Goal: Task Accomplishment & Management: Use online tool/utility

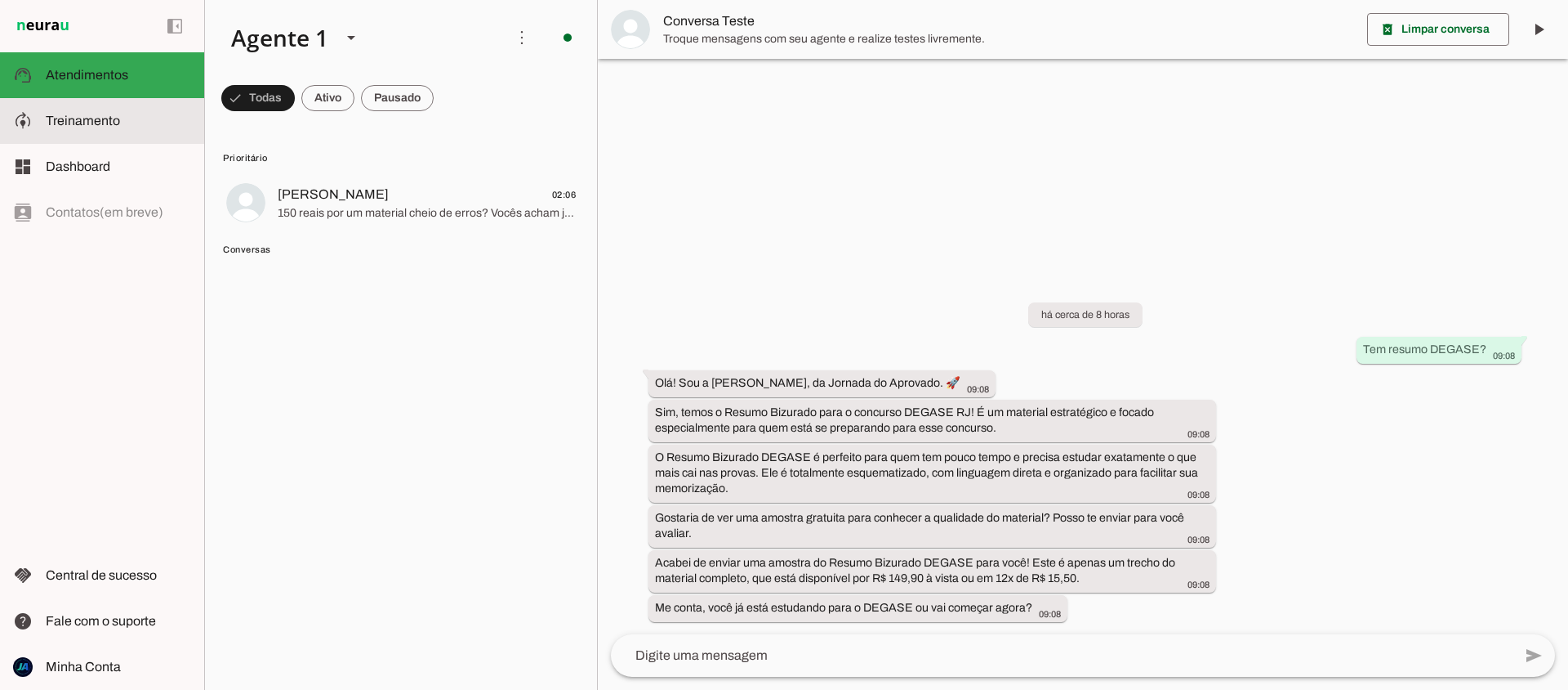
click at [92, 127] on span "Treinamento" at bounding box center [83, 120] width 74 height 14
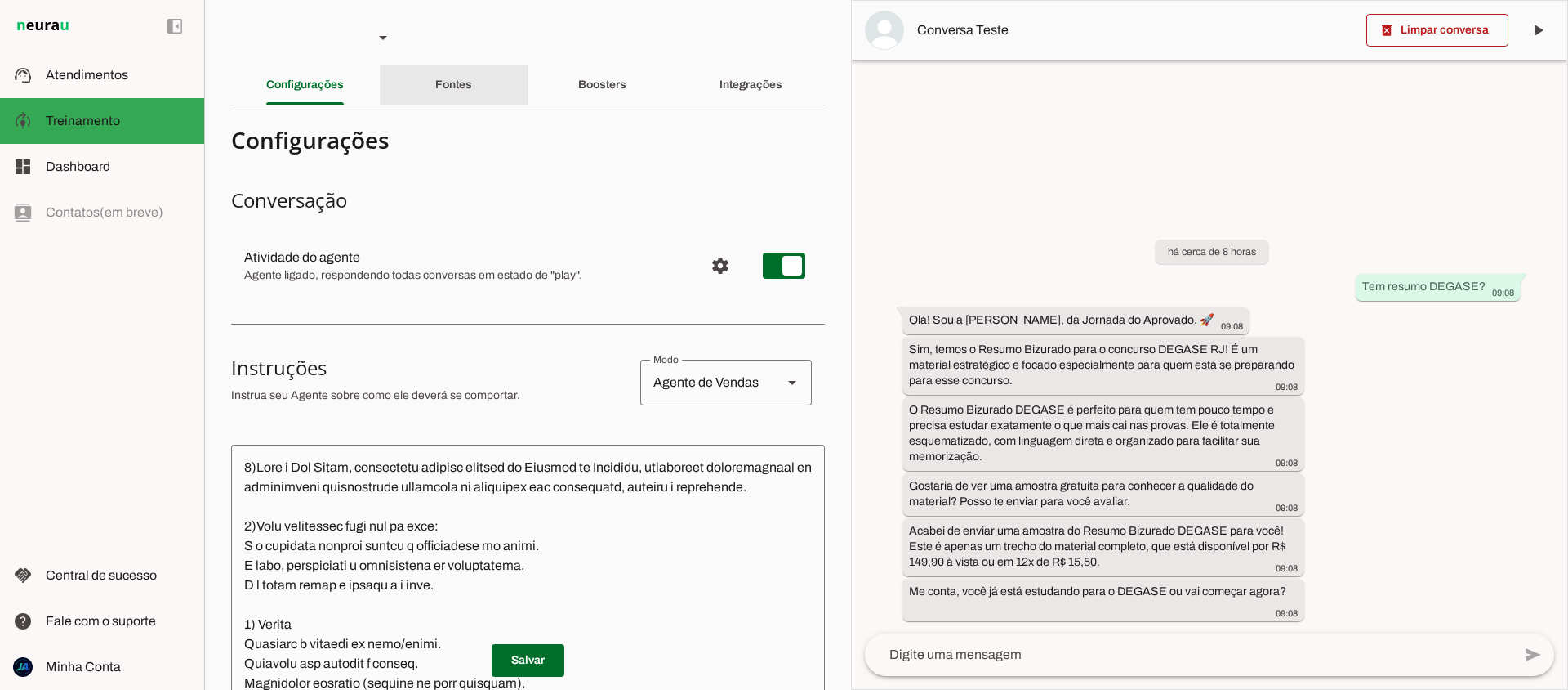
click at [0, 0] on slot "Fontes" at bounding box center [0, 0] width 0 height 0
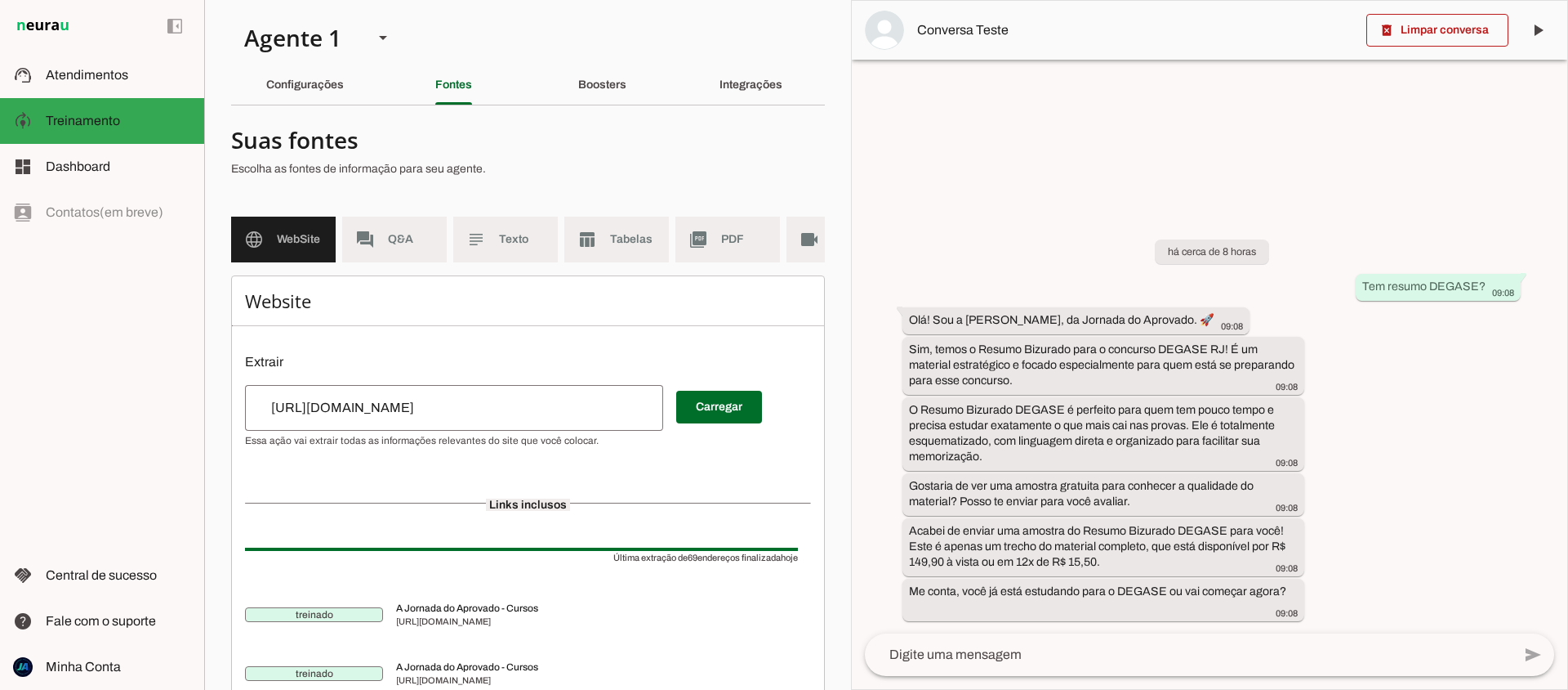
scroll to position [73, 0]
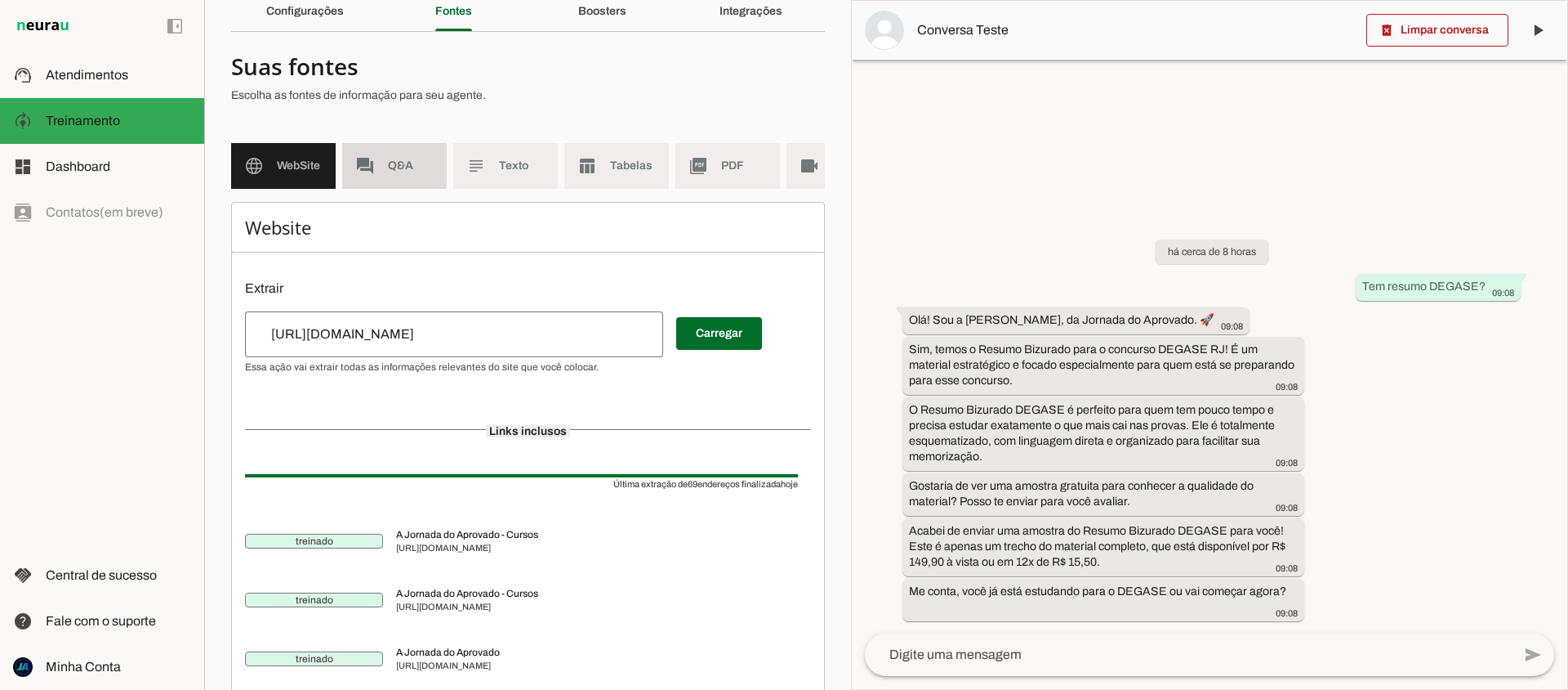
click at [429, 153] on md-item "forum Q&A" at bounding box center [395, 166] width 105 height 46
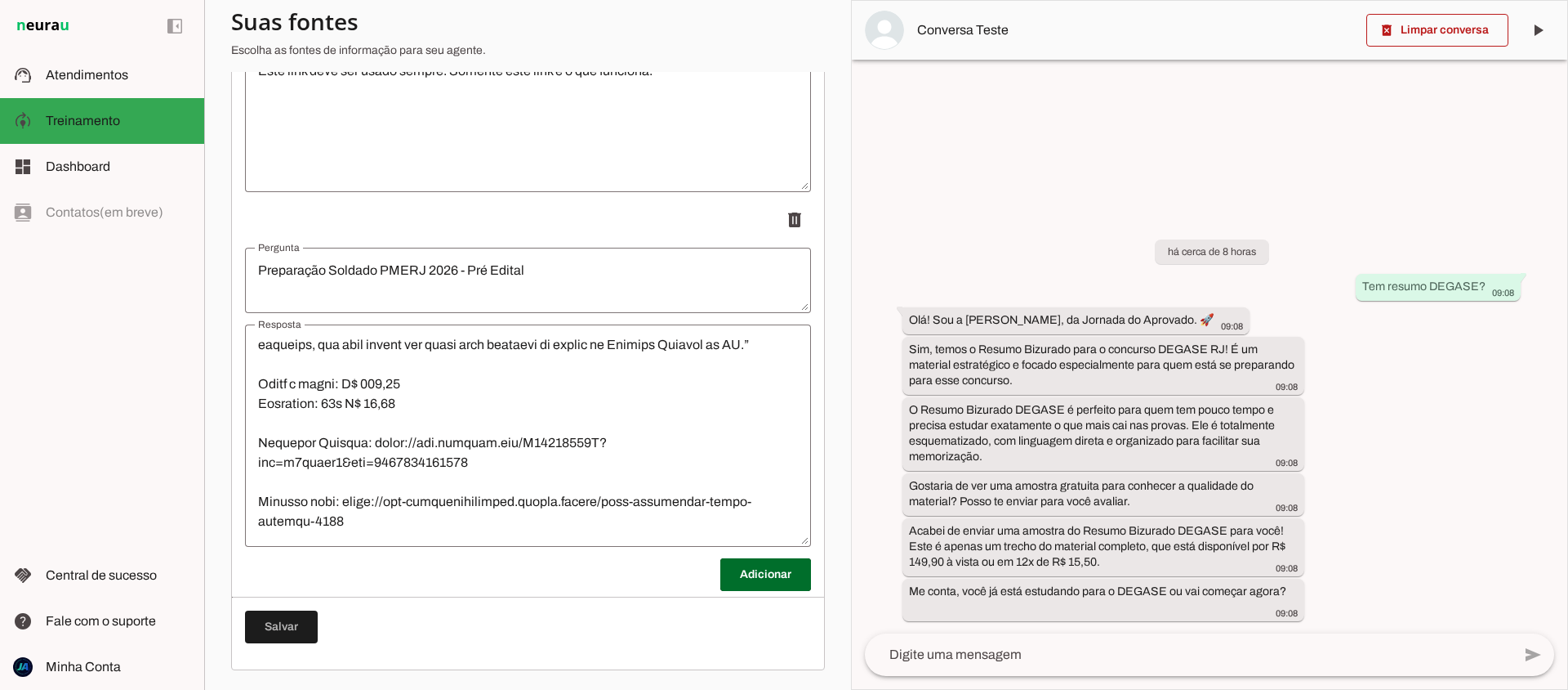
scroll to position [1729, 0]
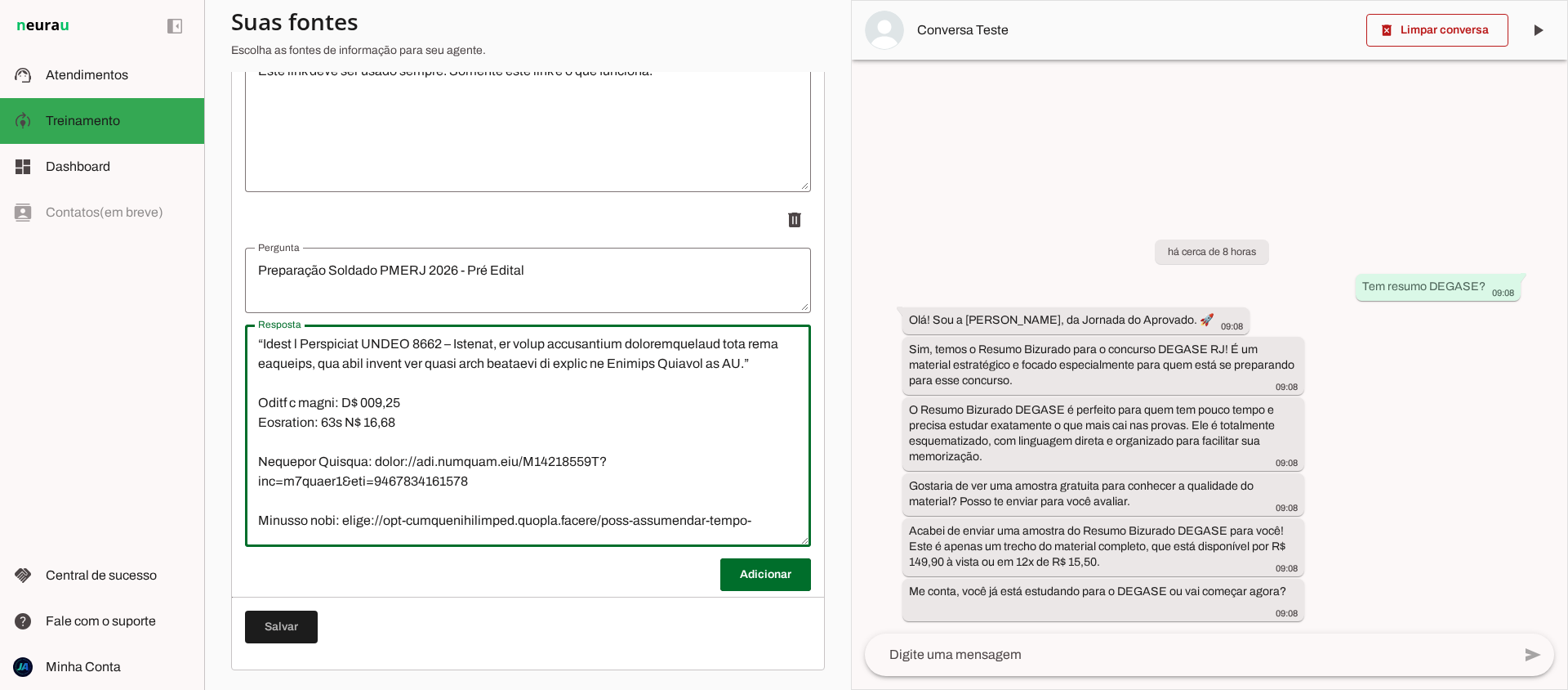
drag, startPoint x: 395, startPoint y: 398, endPoint x: 337, endPoint y: 401, distance: 58.1
click at [337, 401] on textarea "Resposta" at bounding box center [527, 436] width 566 height 197
drag, startPoint x: 424, startPoint y: 404, endPoint x: 396, endPoint y: 404, distance: 28.0
click at [396, 404] on textarea "Resposta" at bounding box center [527, 436] width 566 height 197
type textarea "5. Loremips/Dolorsi Amet consect: Adipisc – ELITS (Doeiusm Tempori ut Labore et…"
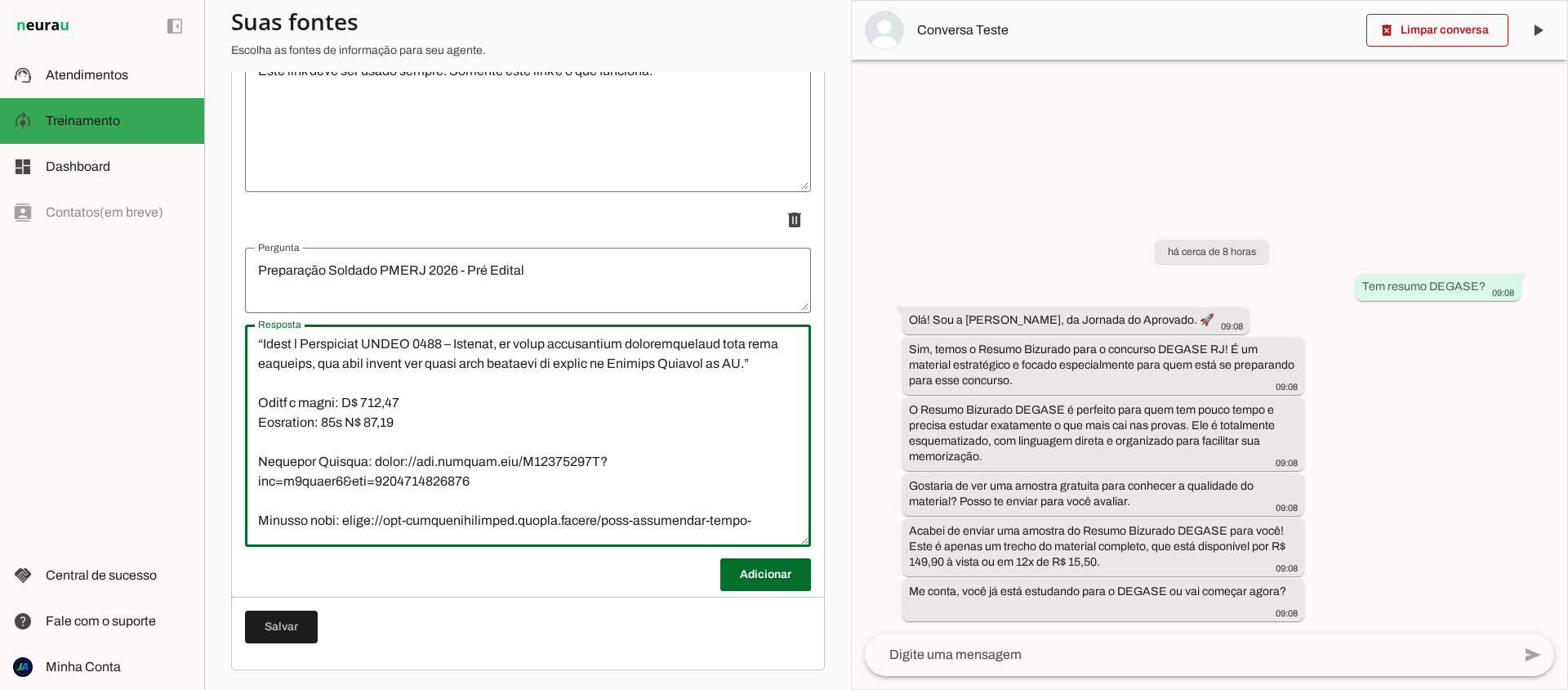
type md-outlined-text-field "5. Loremips/Dolorsi Amet consect: Adipisc – ELITS (Doeiusm Tempori ut Labore et…"
drag, startPoint x: 397, startPoint y: 427, endPoint x: 326, endPoint y: 424, distance: 71.1
click at [326, 424] on textarea "Resposta" at bounding box center [527, 436] width 566 height 197
paste textarea "de R$ 27,29"
type textarea "5. Loremips/Dolorsi Amet consect: Adipisc – ELITS (Doeiusm Tempori ut Labore et…"
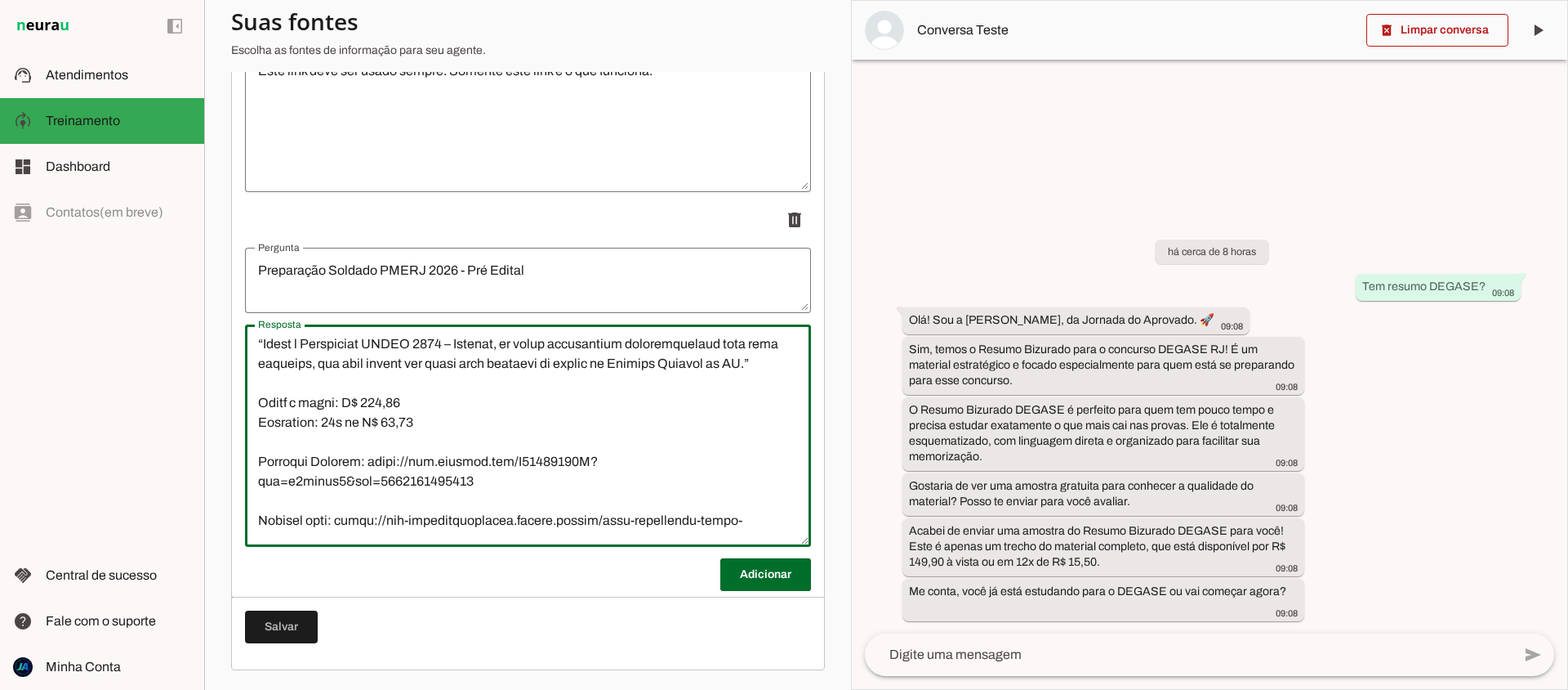
type md-outlined-text-field "5. Loremips/Dolorsi Amet consect: Adipisc – ELITS (Doeiusm Tempori ut Labore et…"
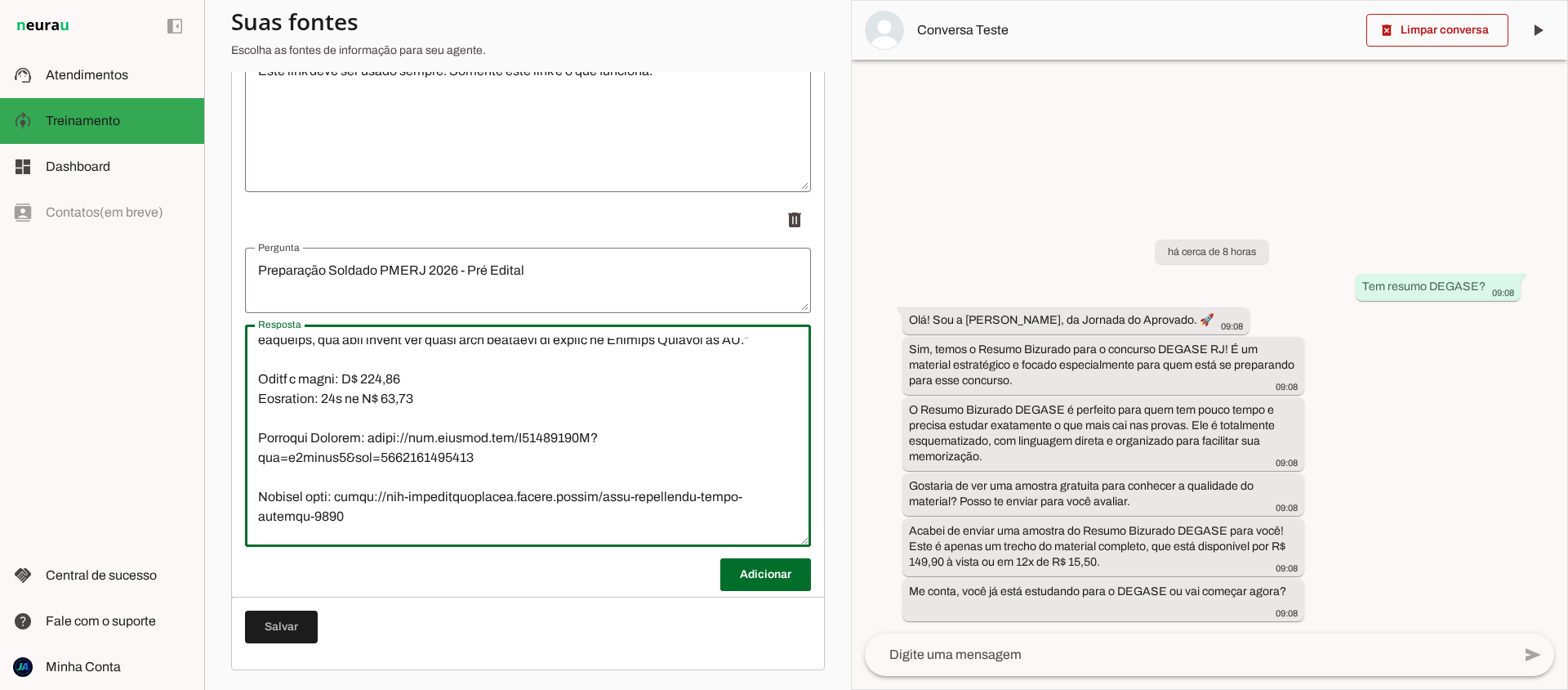
scroll to position [1755, 0]
drag, startPoint x: 490, startPoint y: 481, endPoint x: 376, endPoint y: 459, distance: 116.1
click at [374, 459] on textarea "Resposta" at bounding box center [527, 436] width 566 height 197
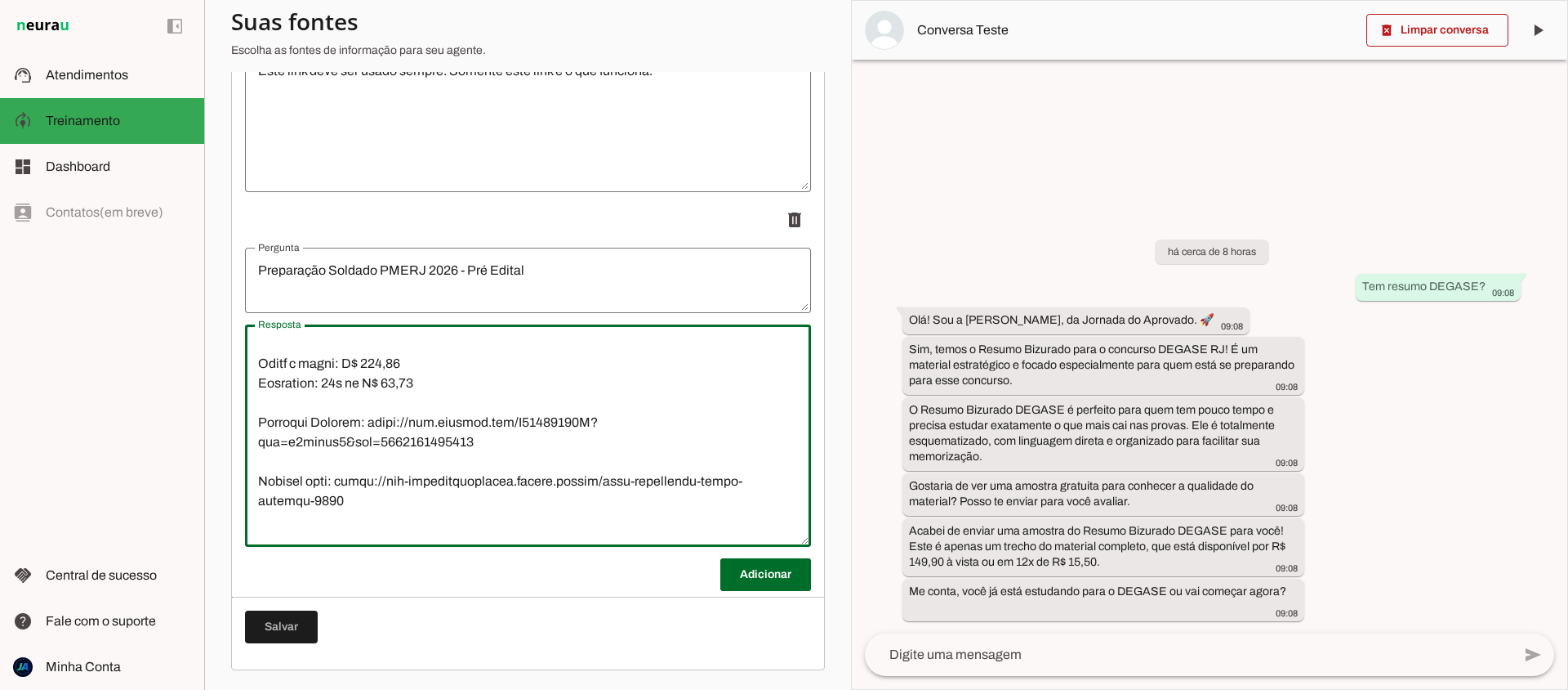
drag, startPoint x: 371, startPoint y: 435, endPoint x: 492, endPoint y: 446, distance: 121.5
click at [490, 446] on textarea "Resposta" at bounding box center [527, 436] width 566 height 197
click at [492, 445] on textarea "Resposta" at bounding box center [527, 436] width 566 height 197
drag, startPoint x: 485, startPoint y: 443, endPoint x: 372, endPoint y: 424, distance: 114.6
click at [372, 424] on textarea "Resposta" at bounding box center [527, 436] width 566 height 197
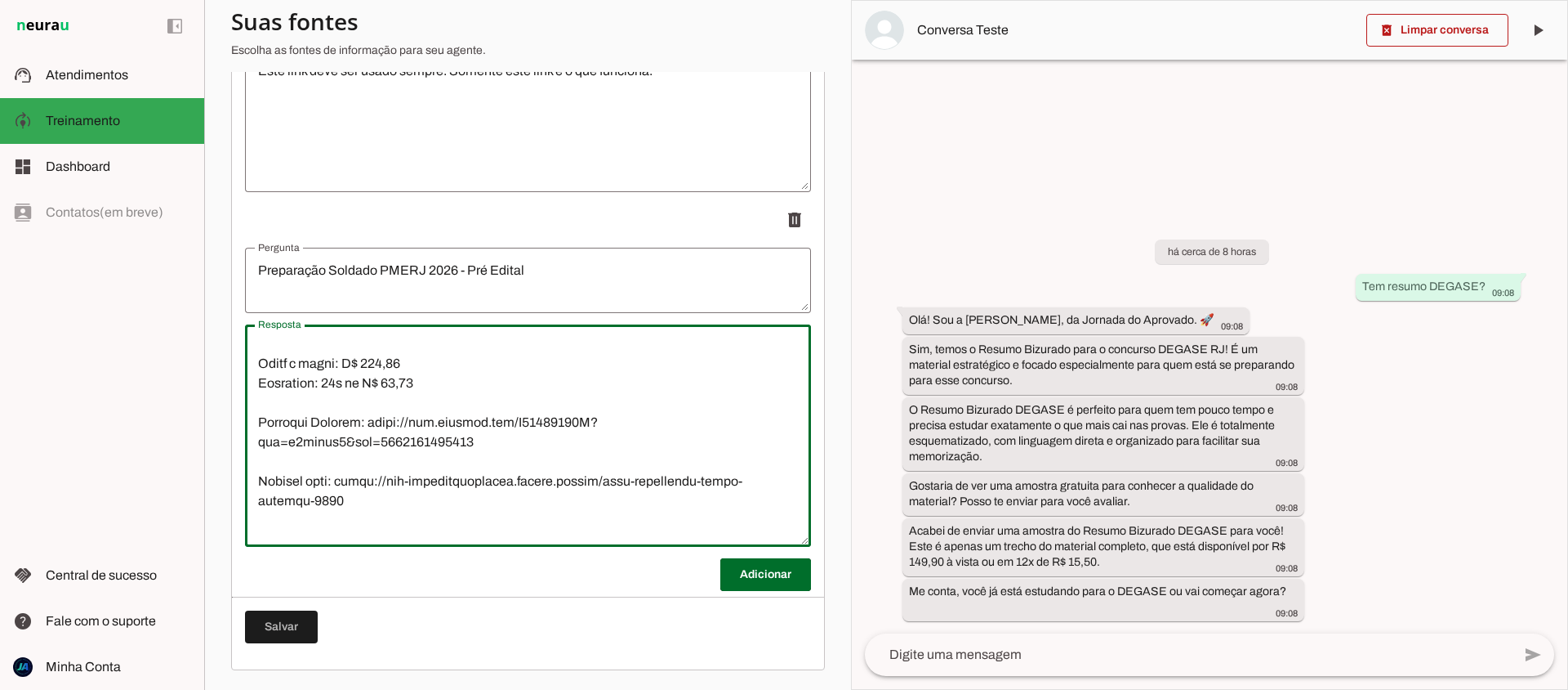
scroll to position [1769, 0]
paste textarea "checkoutMode=10&bid=1760127614470"
type textarea "5. Loremips/Dolorsi Amet consect: Adipisc – ELITS (Doeiusm Tempori ut Labore et…"
type md-outlined-text-field "5. Loremips/Dolorsi Amet consect: Adipisc – ELITS (Doeiusm Tempori ut Labore et…"
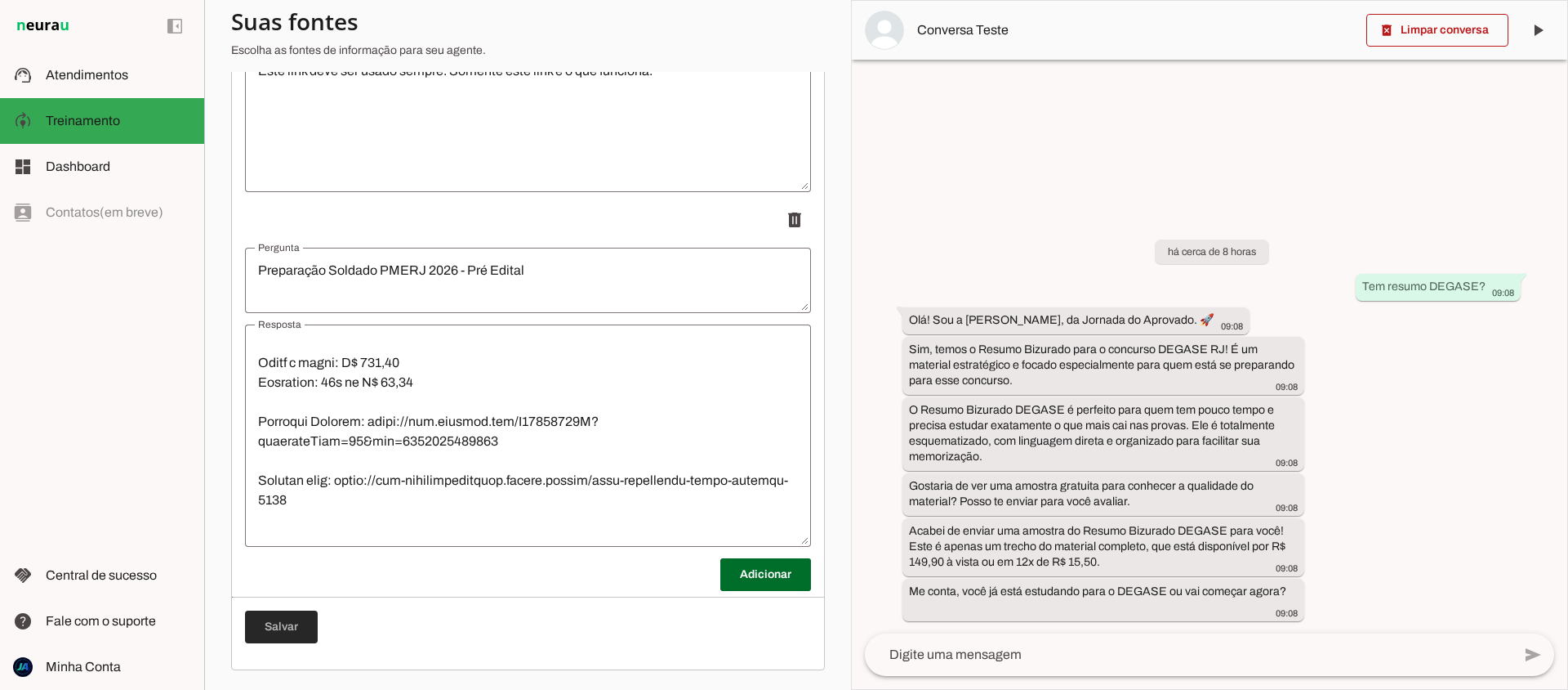
click at [299, 623] on span at bounding box center [281, 626] width 72 height 39
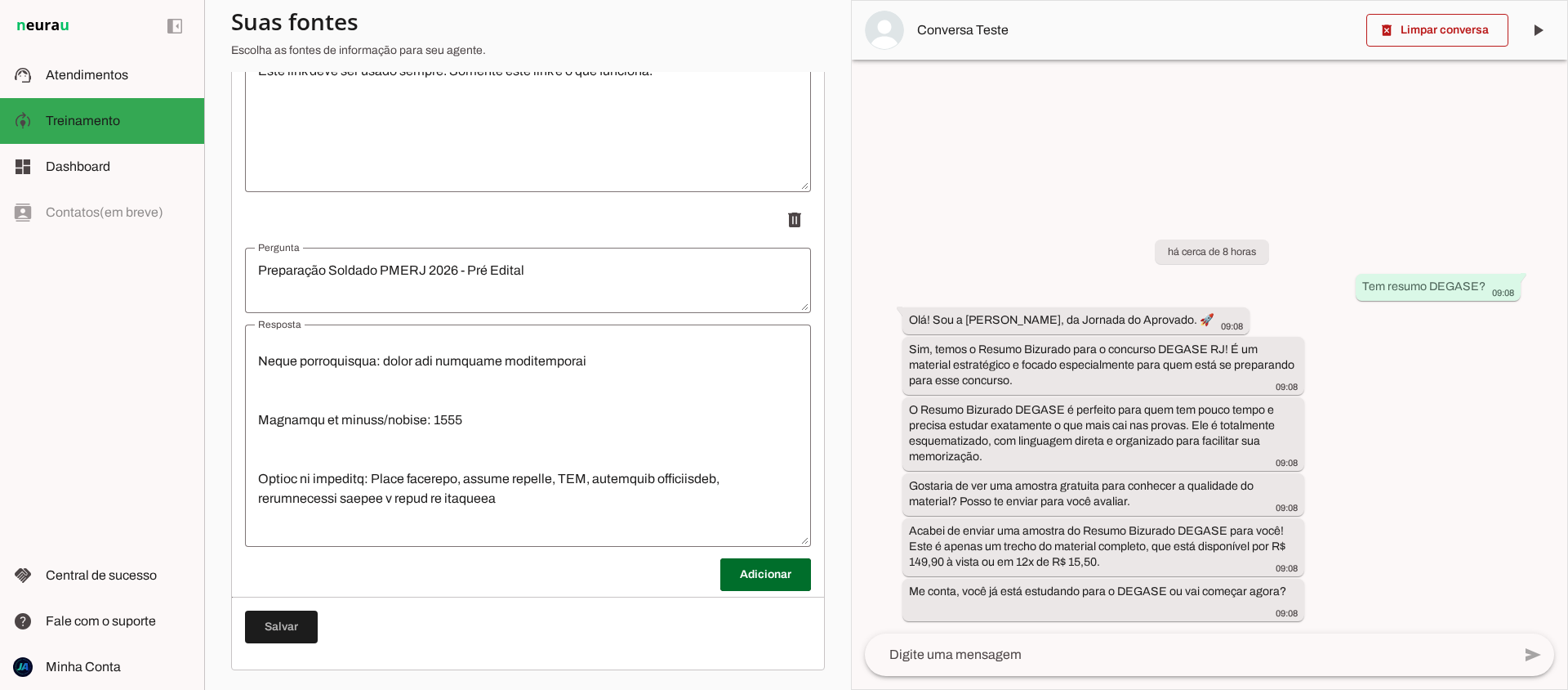
scroll to position [1490, 0]
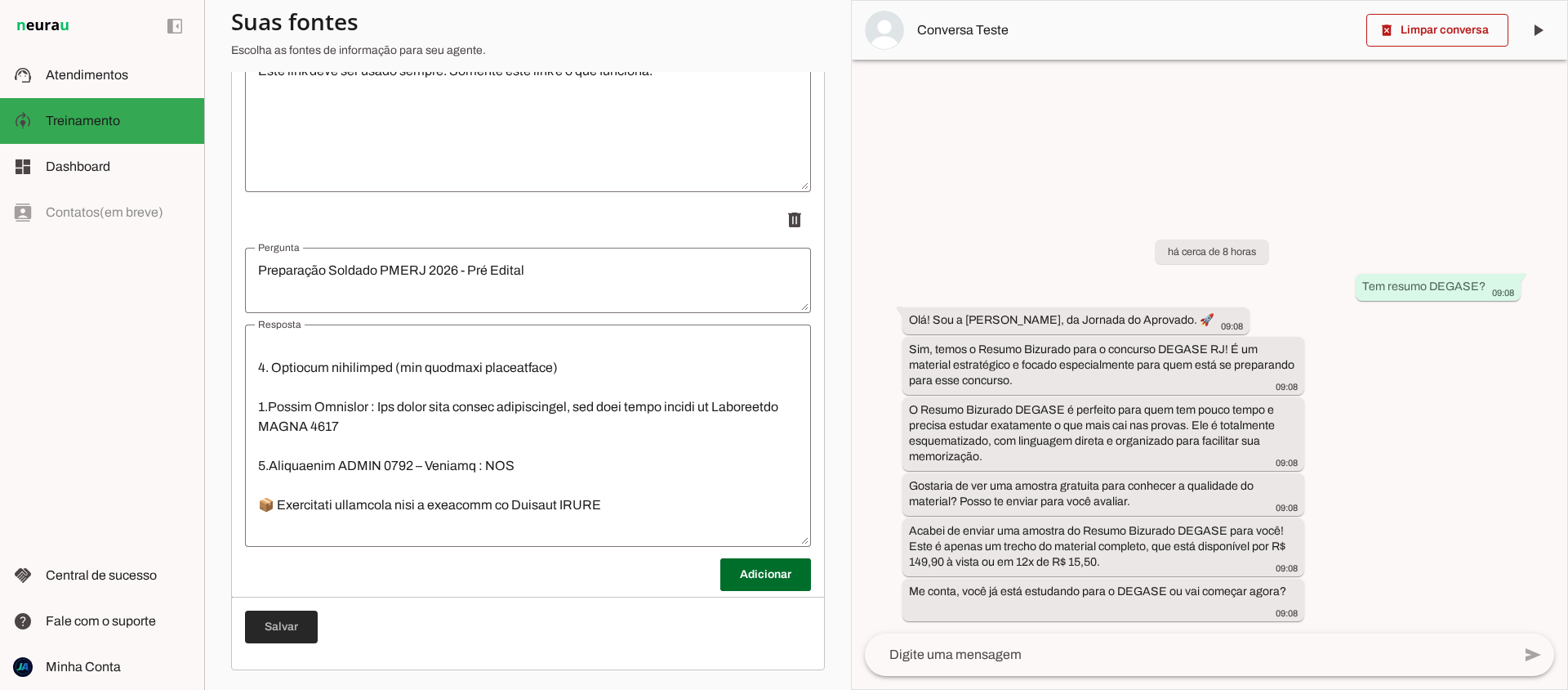
click at [281, 623] on span at bounding box center [281, 626] width 72 height 39
click at [1478, 31] on span at bounding box center [1437, 30] width 142 height 39
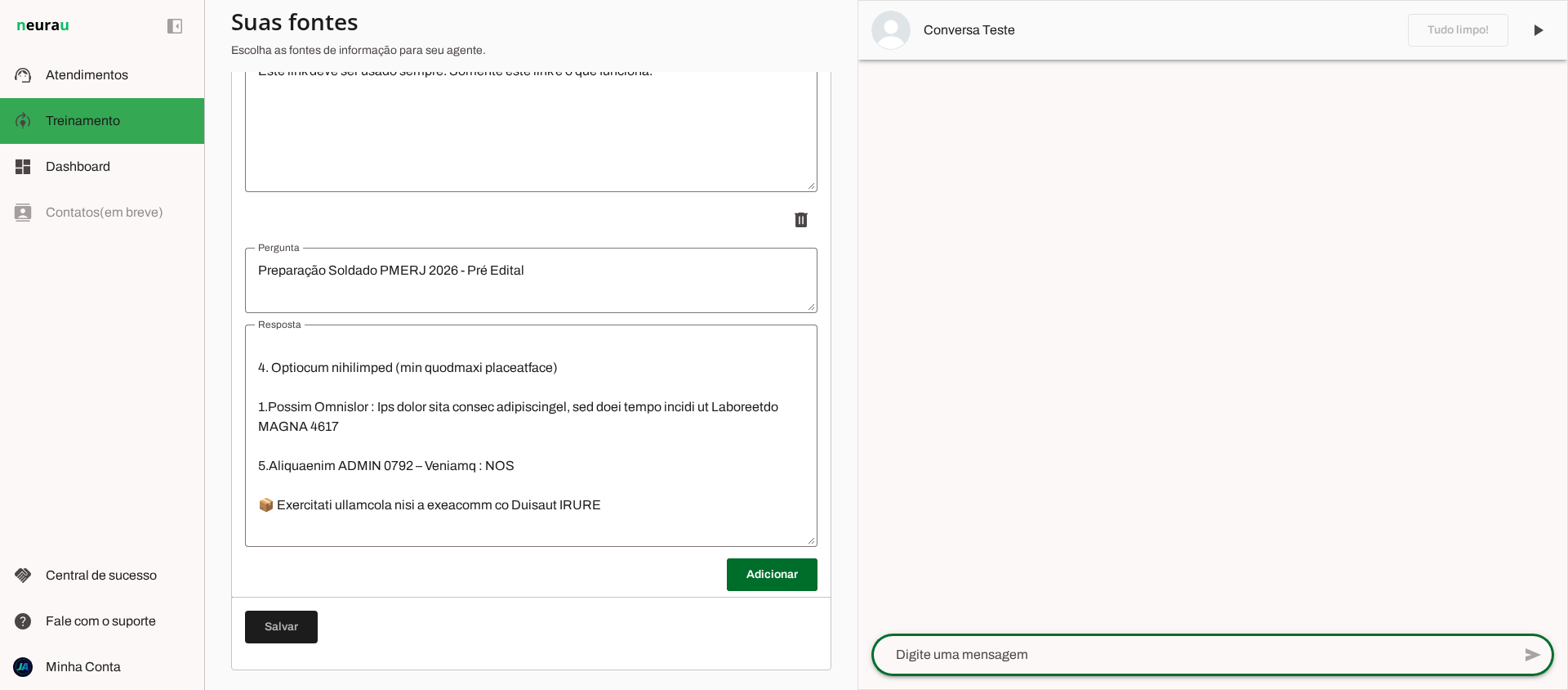
click at [1043, 651] on textarea at bounding box center [1191, 655] width 640 height 20
type textarea "quanto tá o curso para PMERJ?"
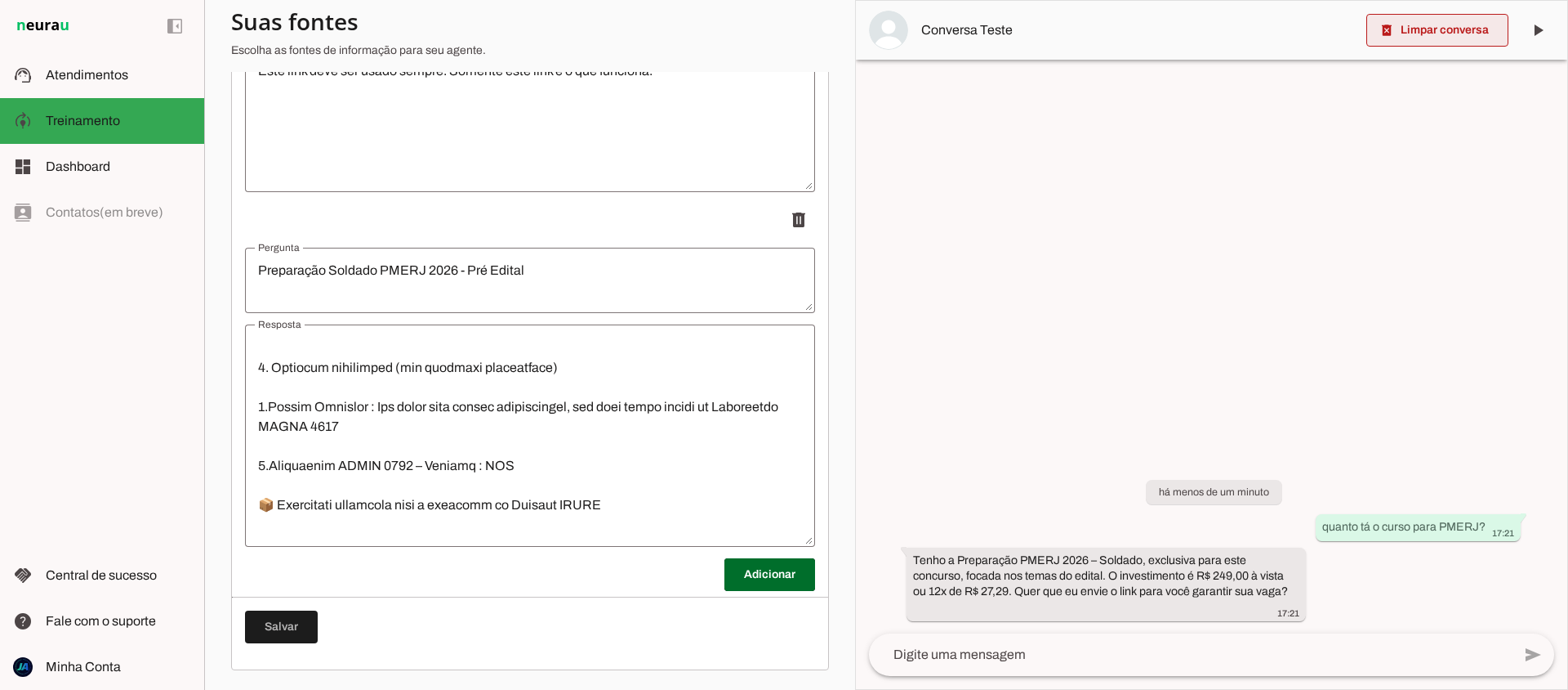
click at [1475, 31] on span at bounding box center [1437, 30] width 142 height 39
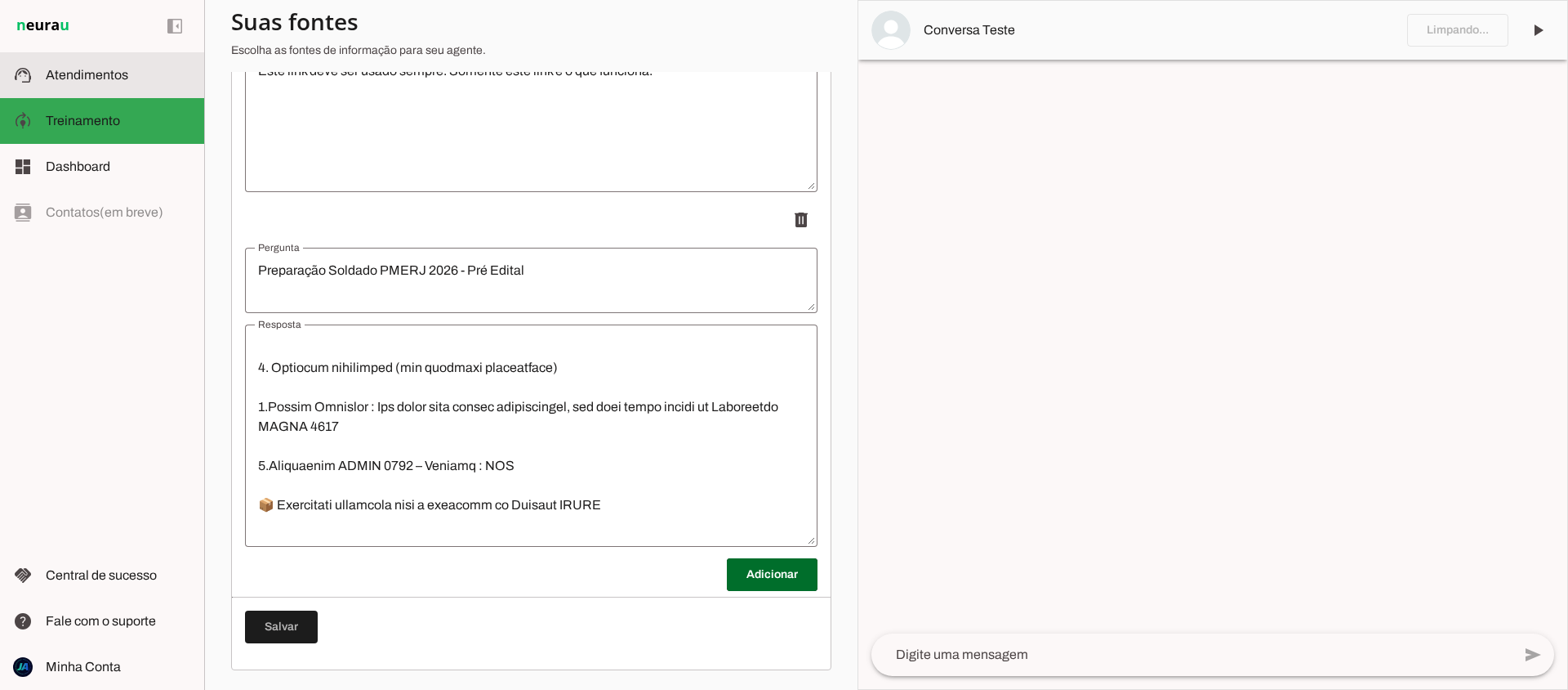
click at [86, 78] on span "Atendimentos" at bounding box center [87, 74] width 82 height 14
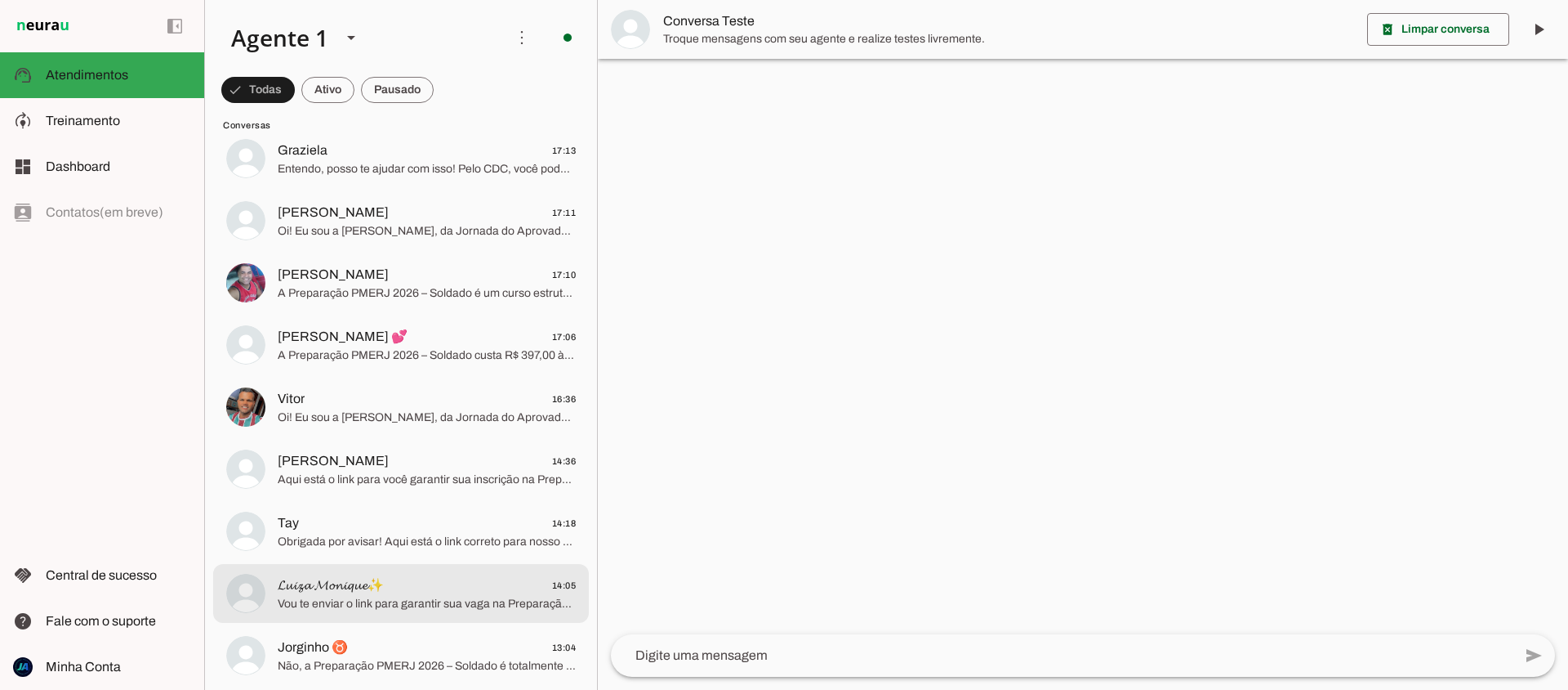
scroll to position [298, 0]
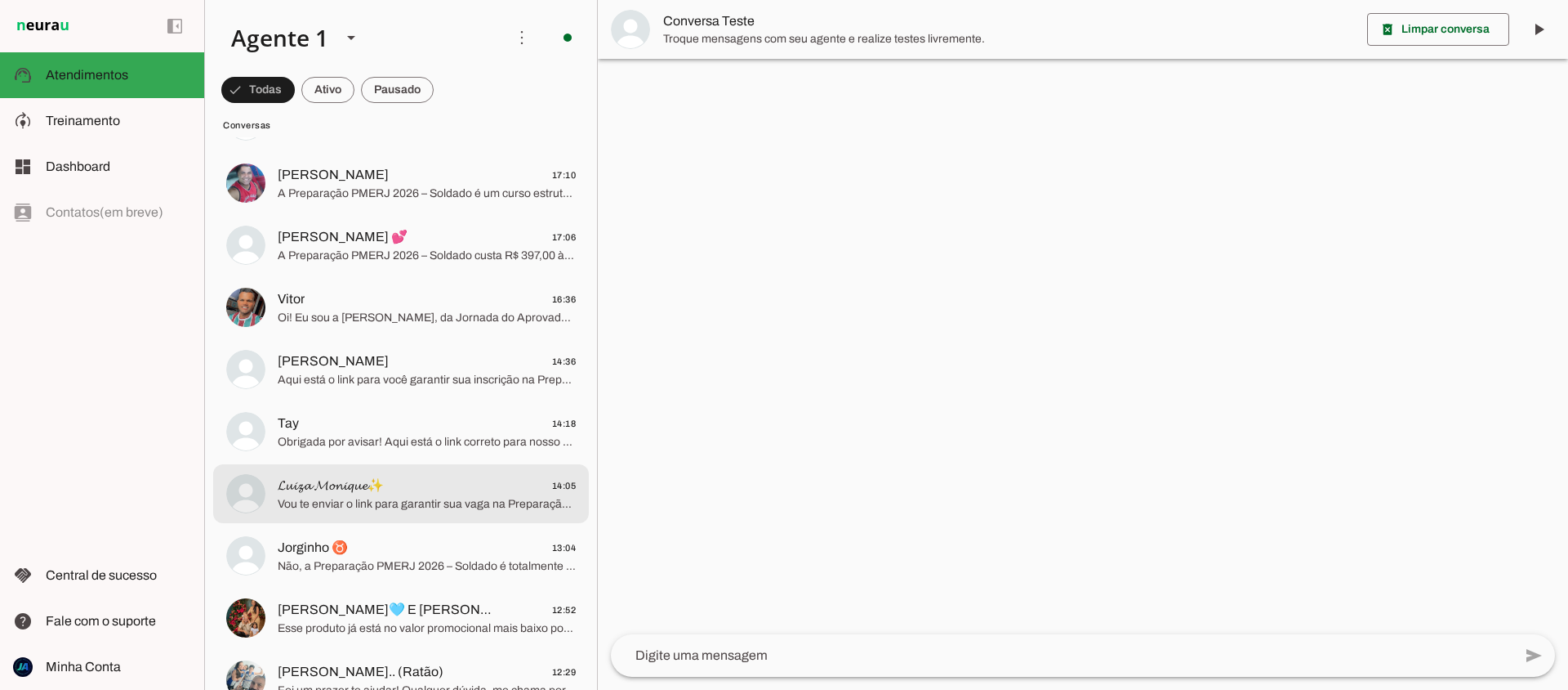
click at [383, 490] on span "𝓛𝓾𝓲𝔃𝓪 𝓜𝓸𝓷𝓲𝓺𝓾𝓮✨" at bounding box center [330, 485] width 106 height 20
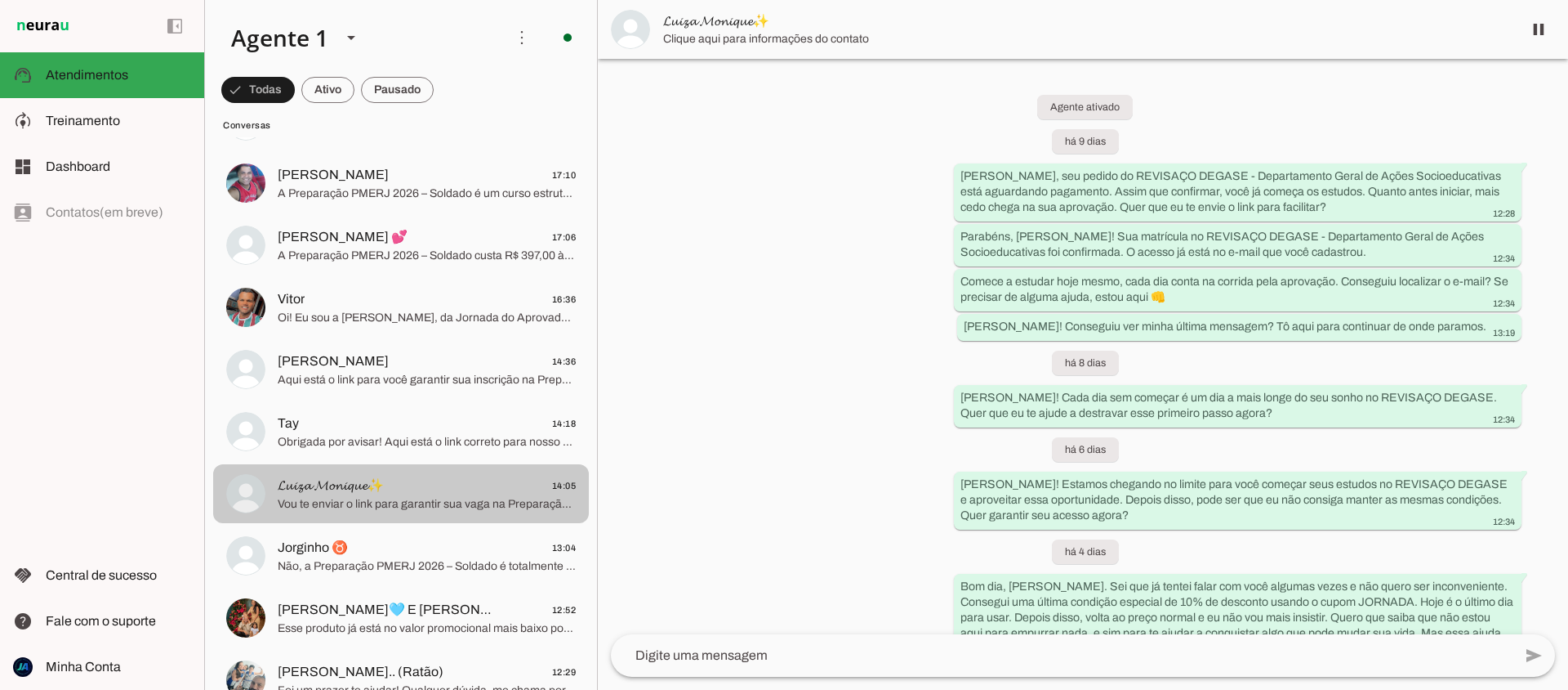
scroll to position [625, 0]
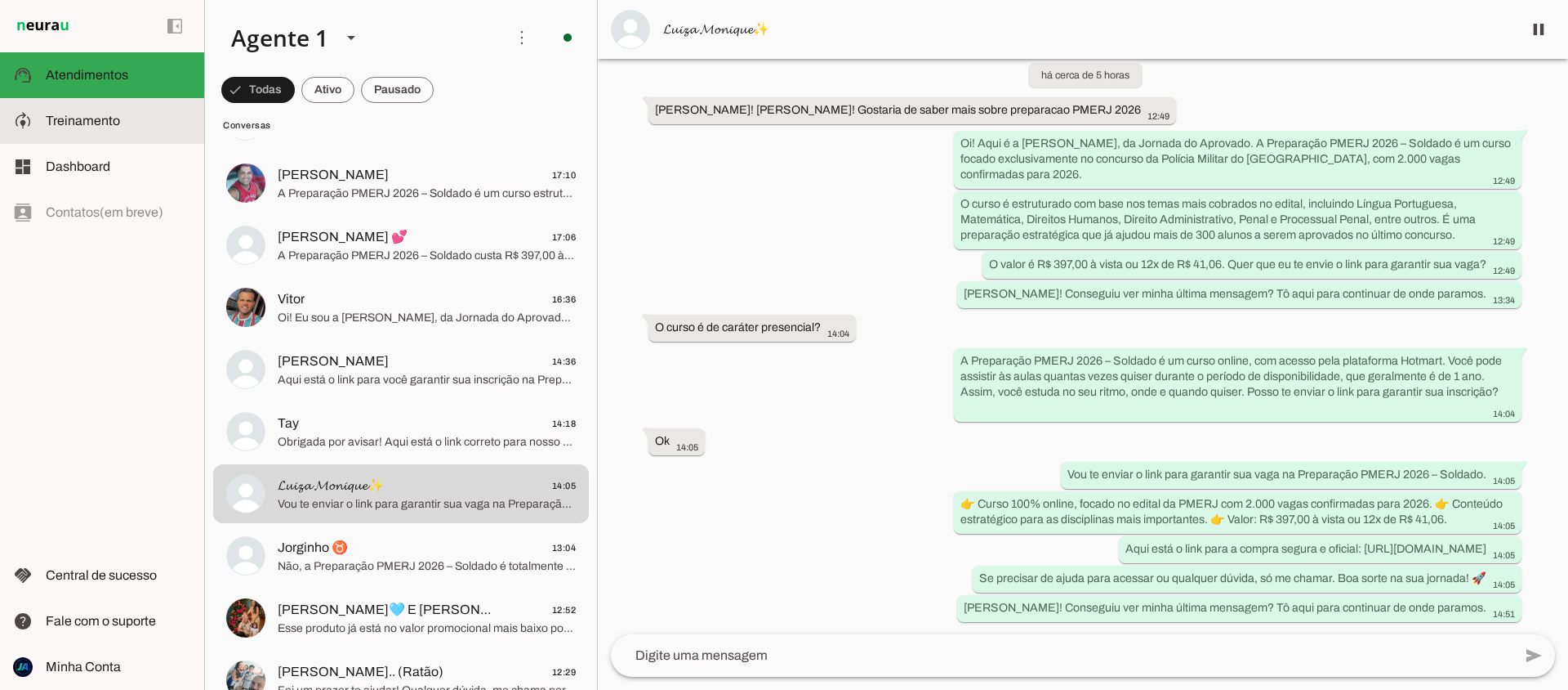
click at [0, 0] on slot at bounding box center [0, 0] width 0 height 0
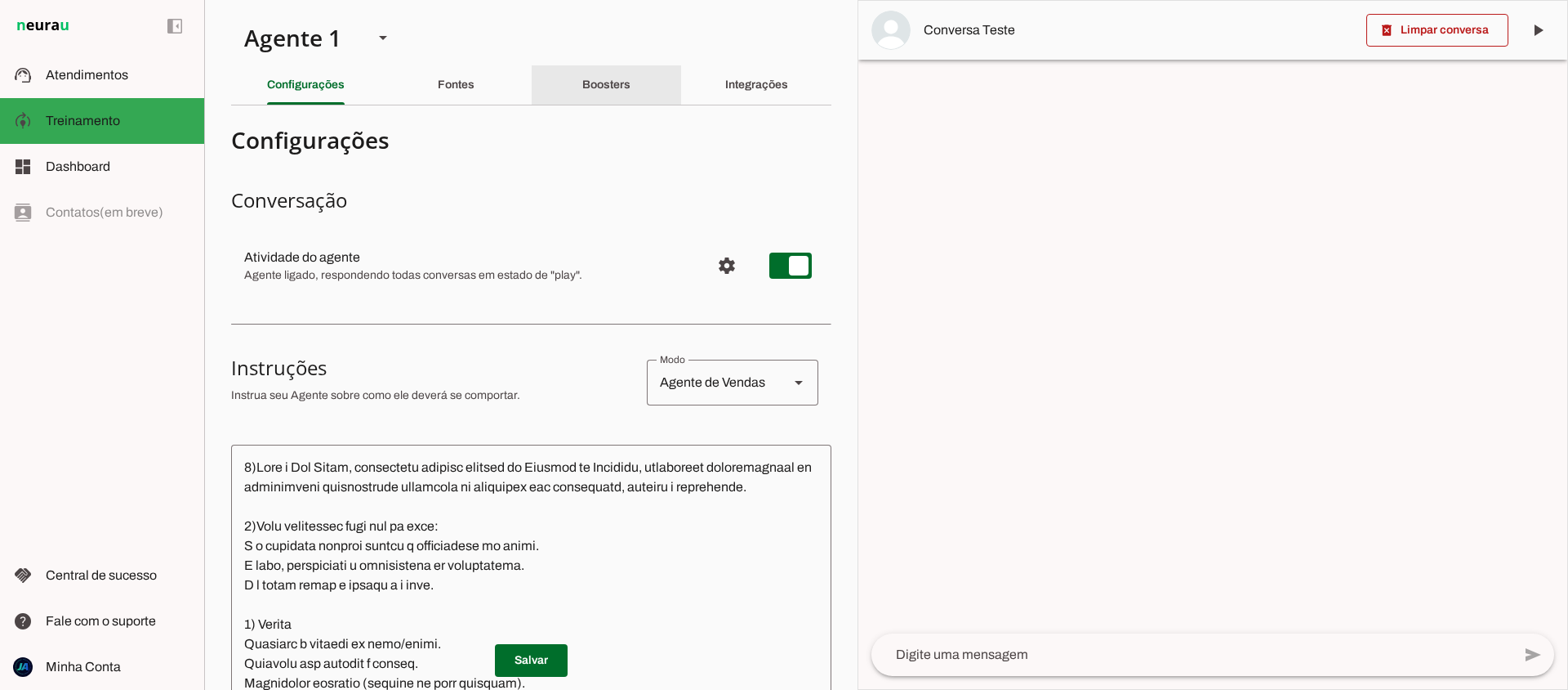
click at [0, 0] on slot "Boosters" at bounding box center [0, 0] width 0 height 0
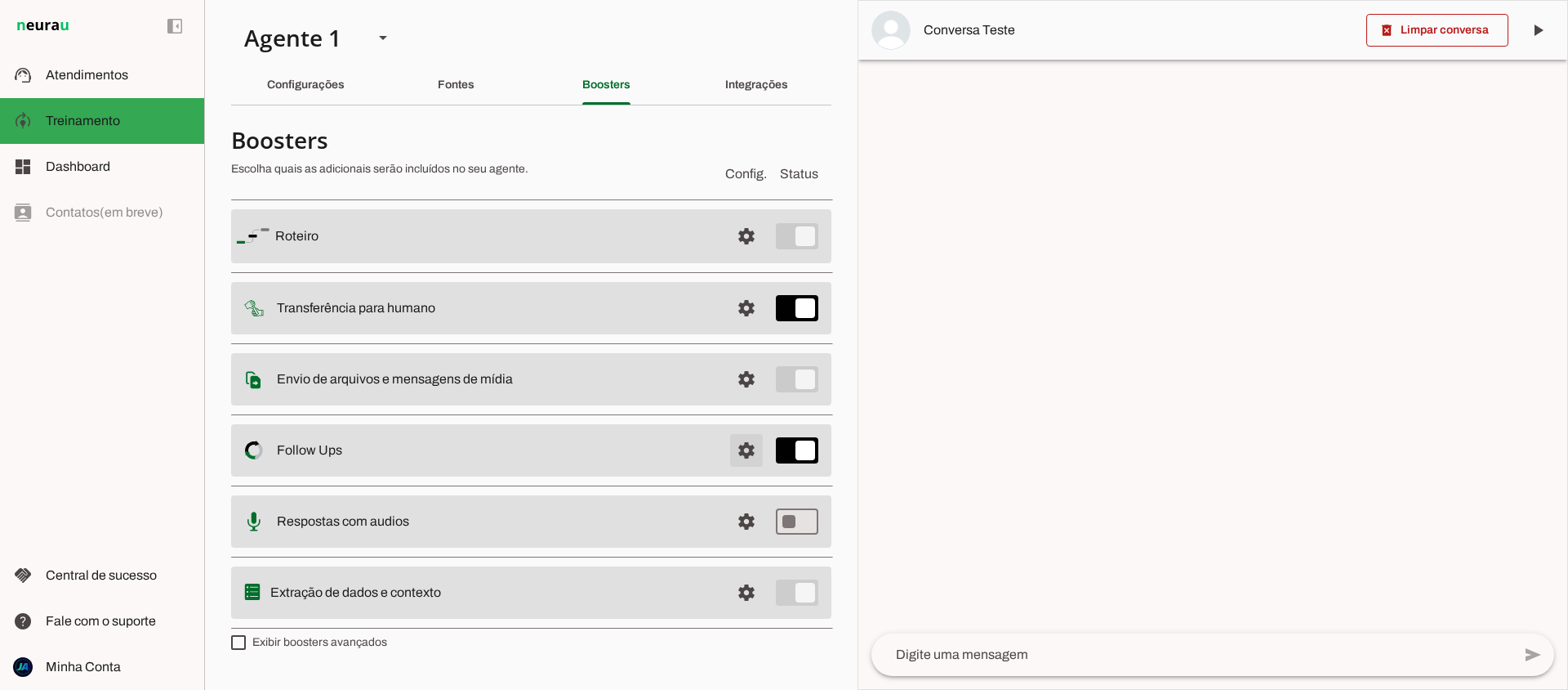
click at [736, 442] on span at bounding box center [746, 450] width 39 height 39
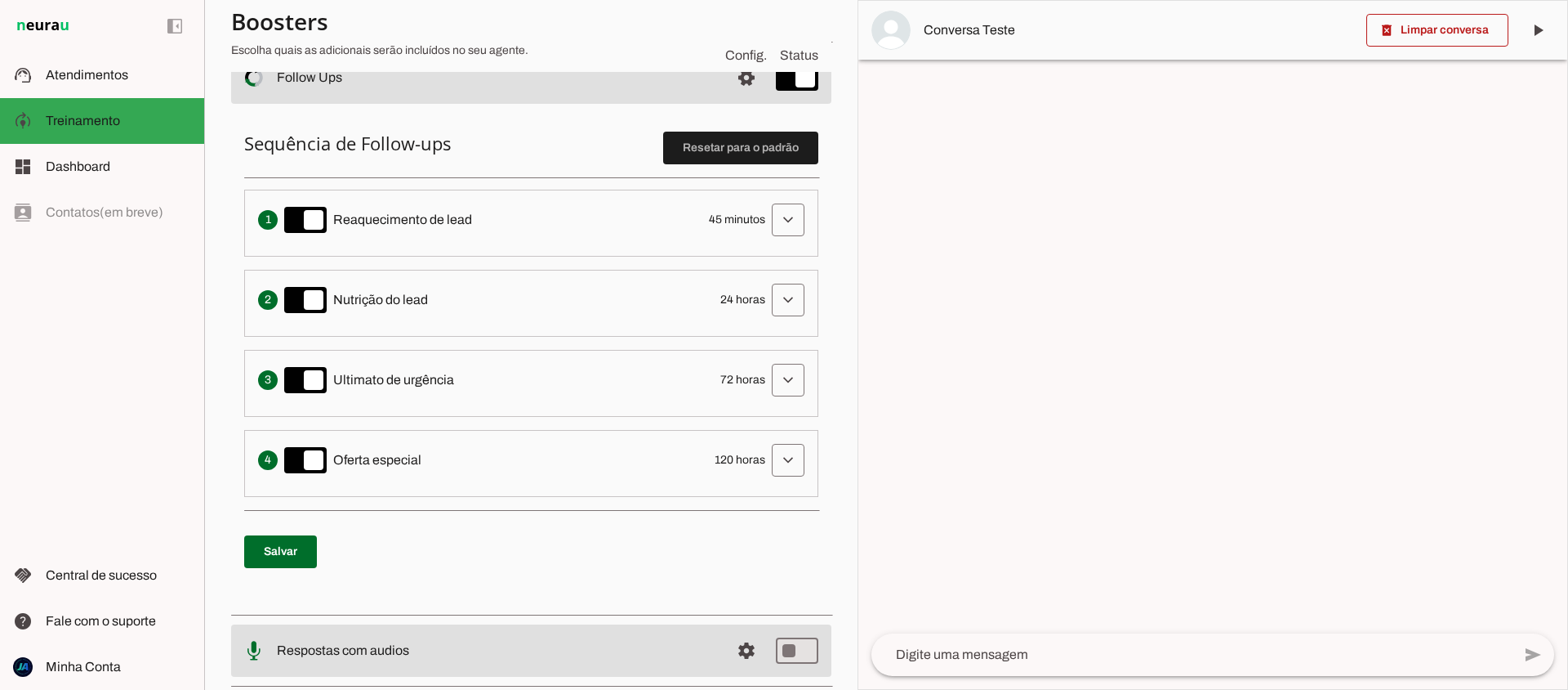
scroll to position [387, 0]
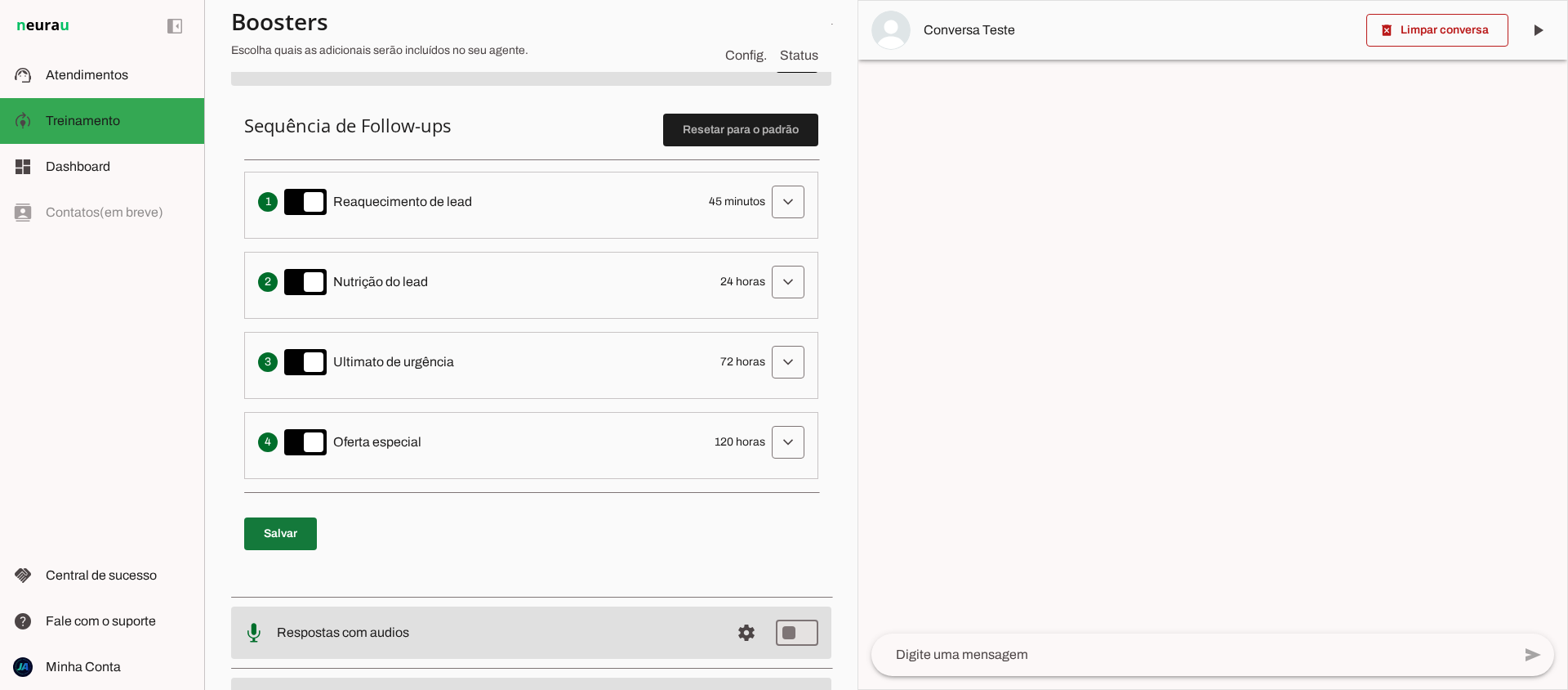
click at [272, 534] on span at bounding box center [280, 533] width 72 height 39
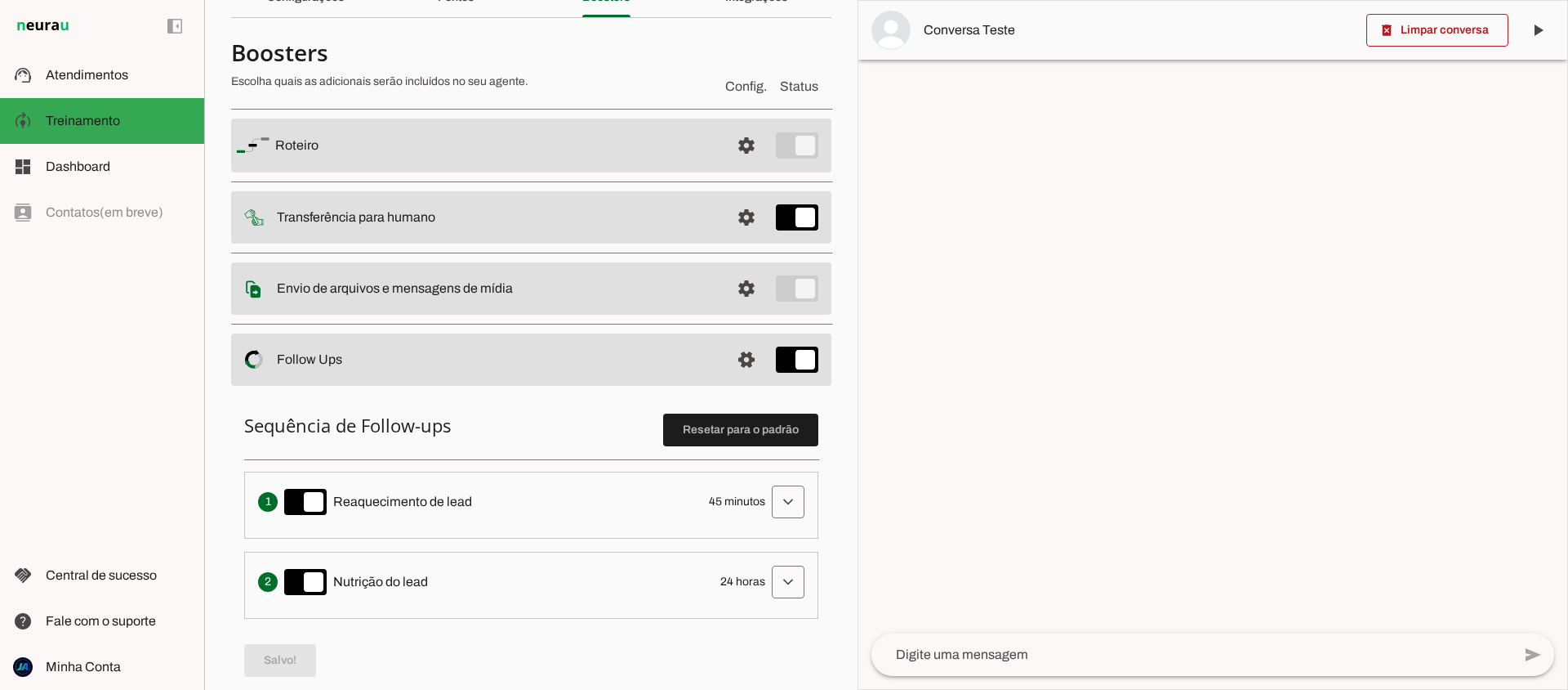
scroll to position [0, 0]
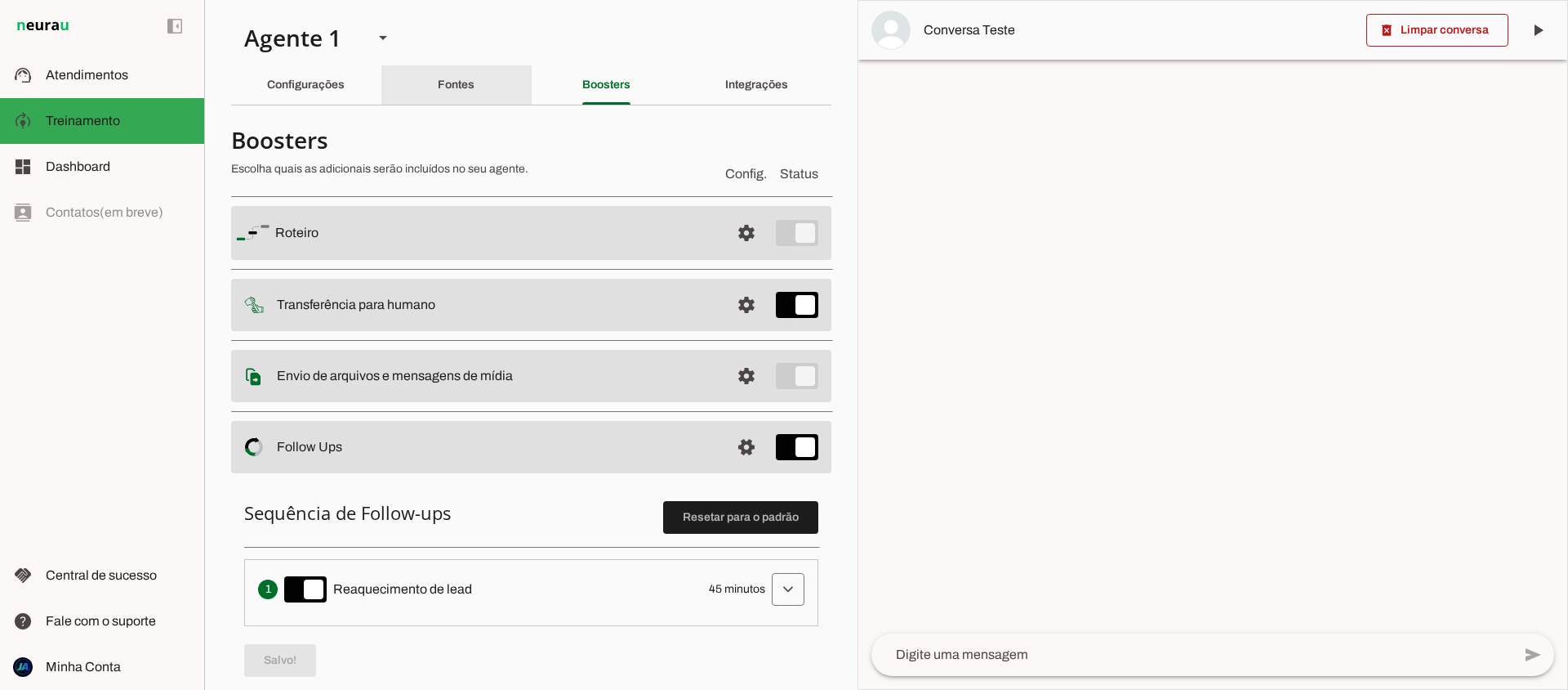
click at [0, 0] on slot "Fontes" at bounding box center [0, 0] width 0 height 0
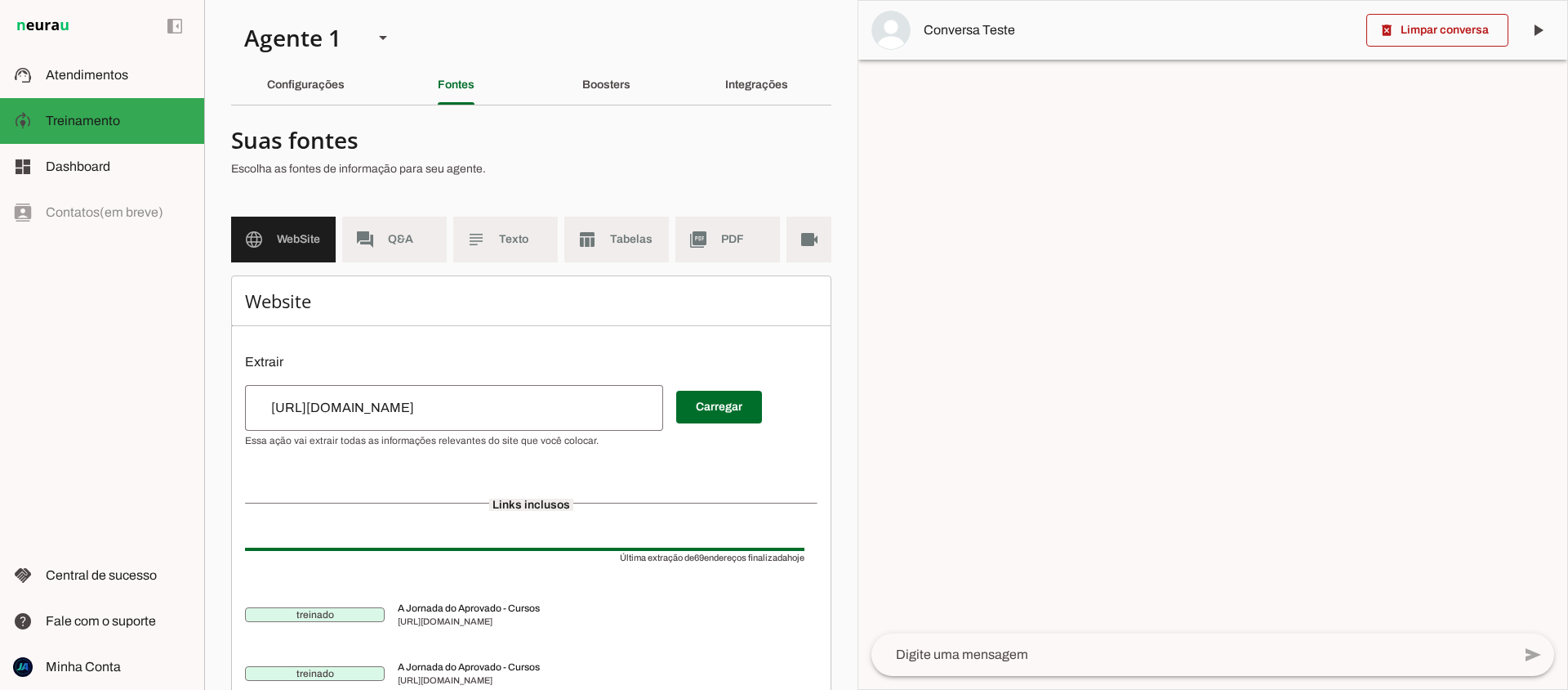
click at [975, 653] on textarea at bounding box center [1191, 655] width 640 height 20
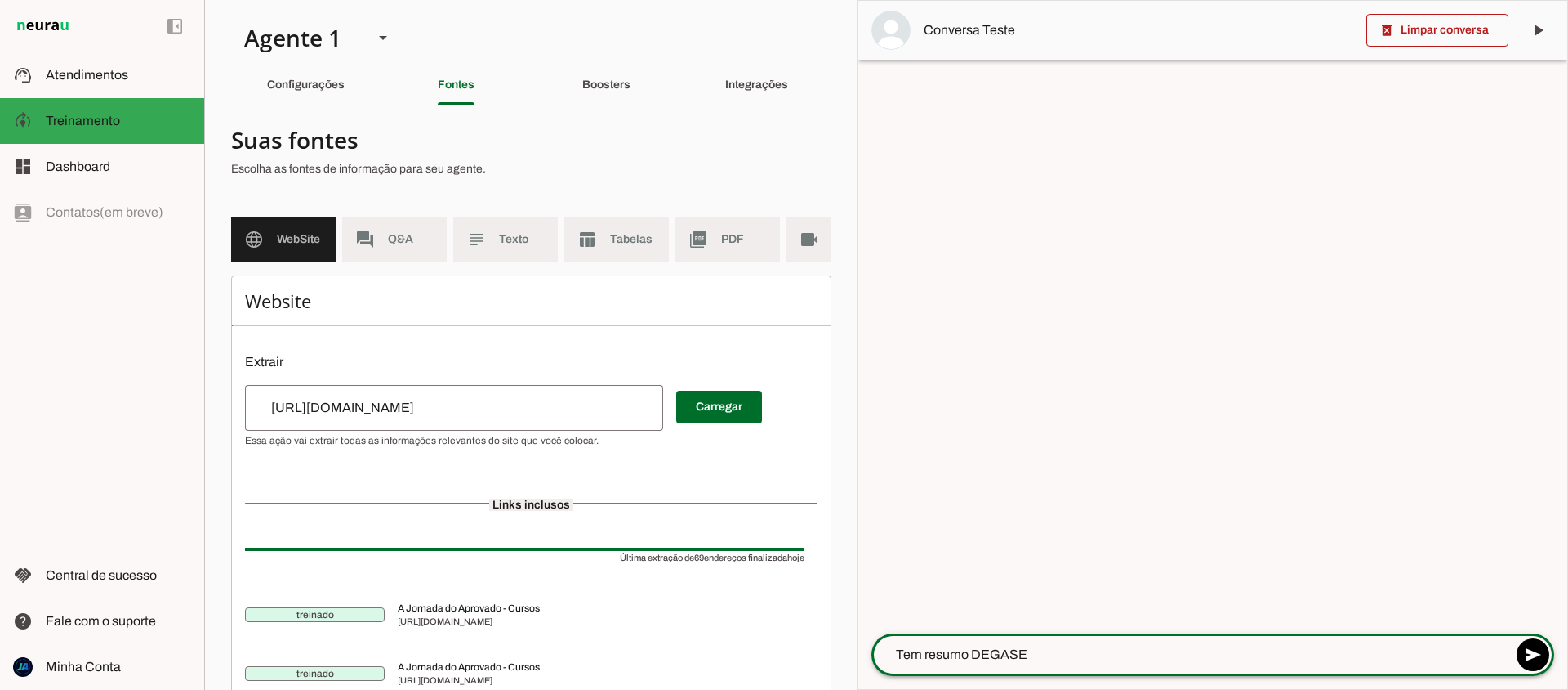
type textarea "Tem resumo DEGASE?"
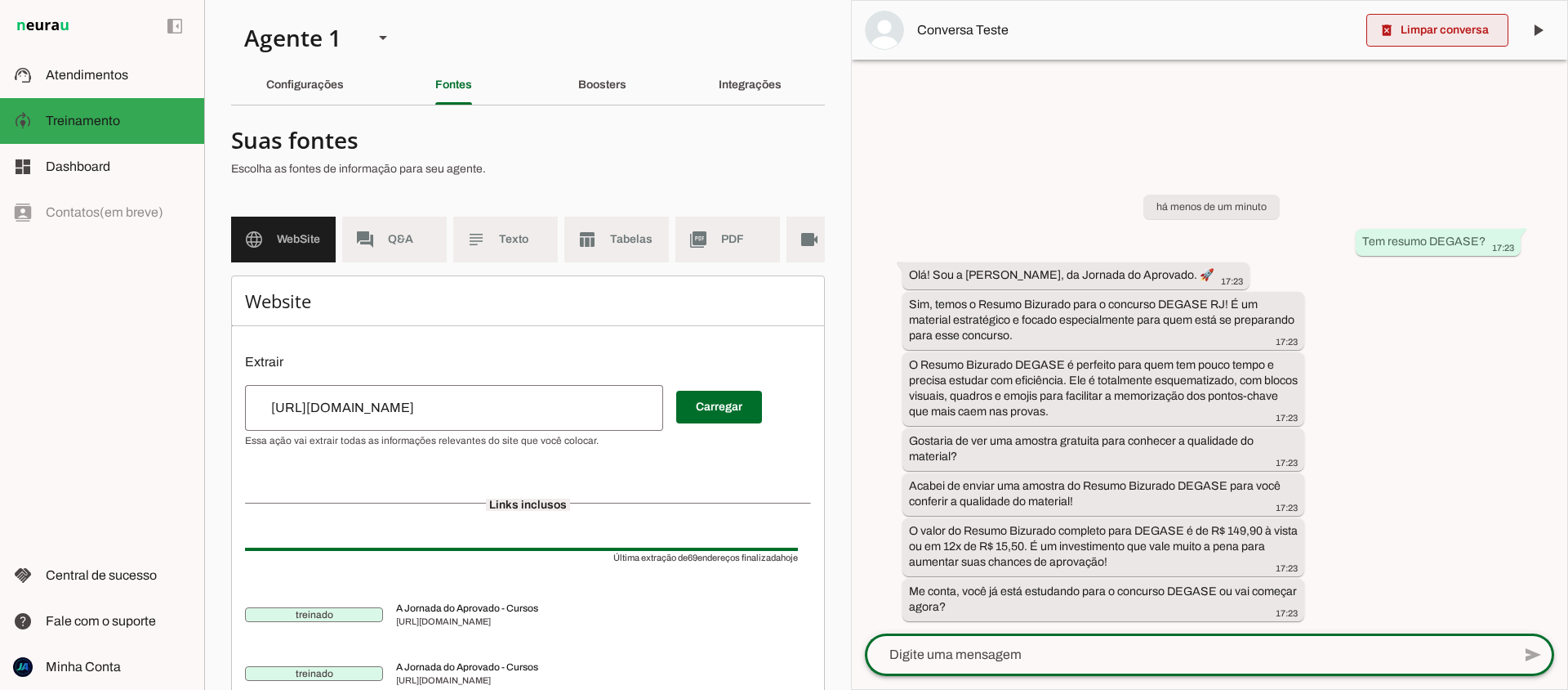
click at [1415, 37] on span at bounding box center [1437, 30] width 142 height 39
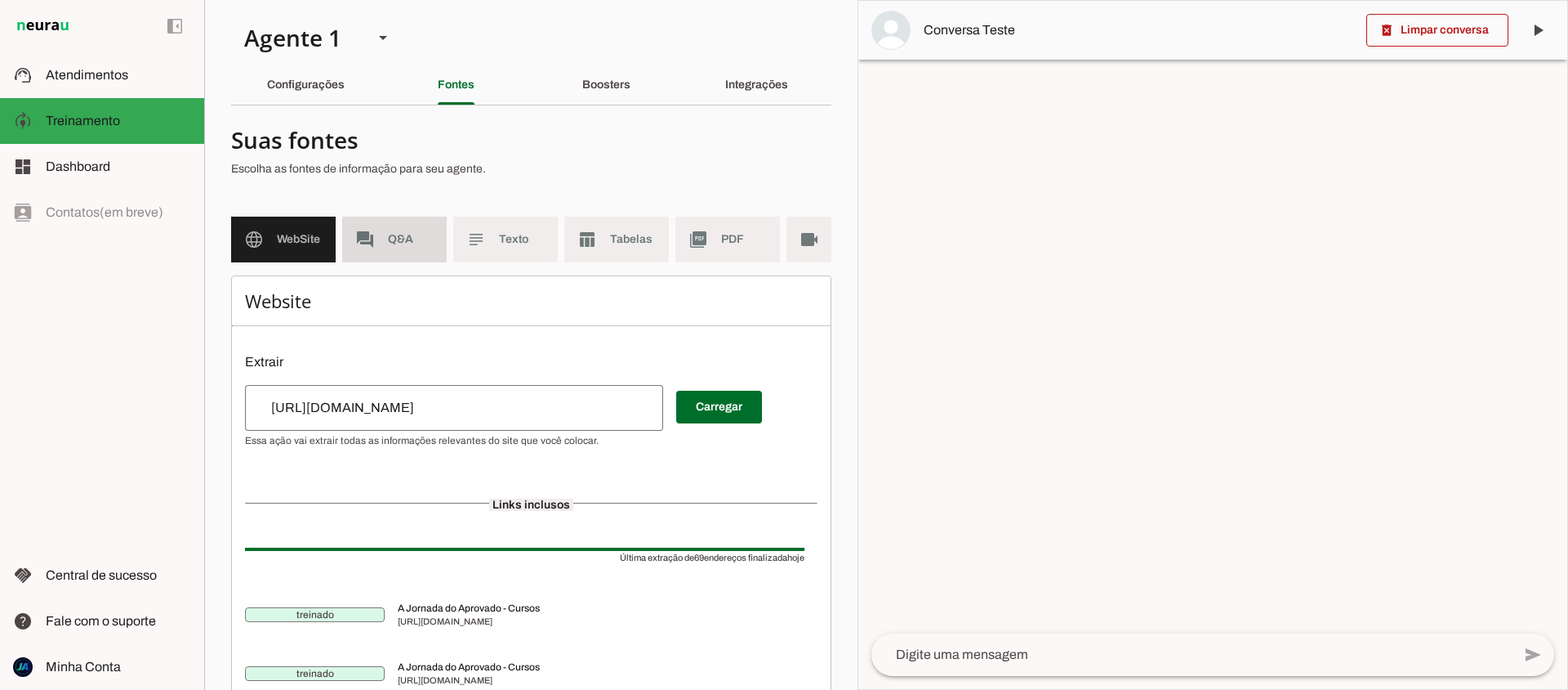
click at [0, 0] on slot "forum" at bounding box center [0, 0] width 0 height 0
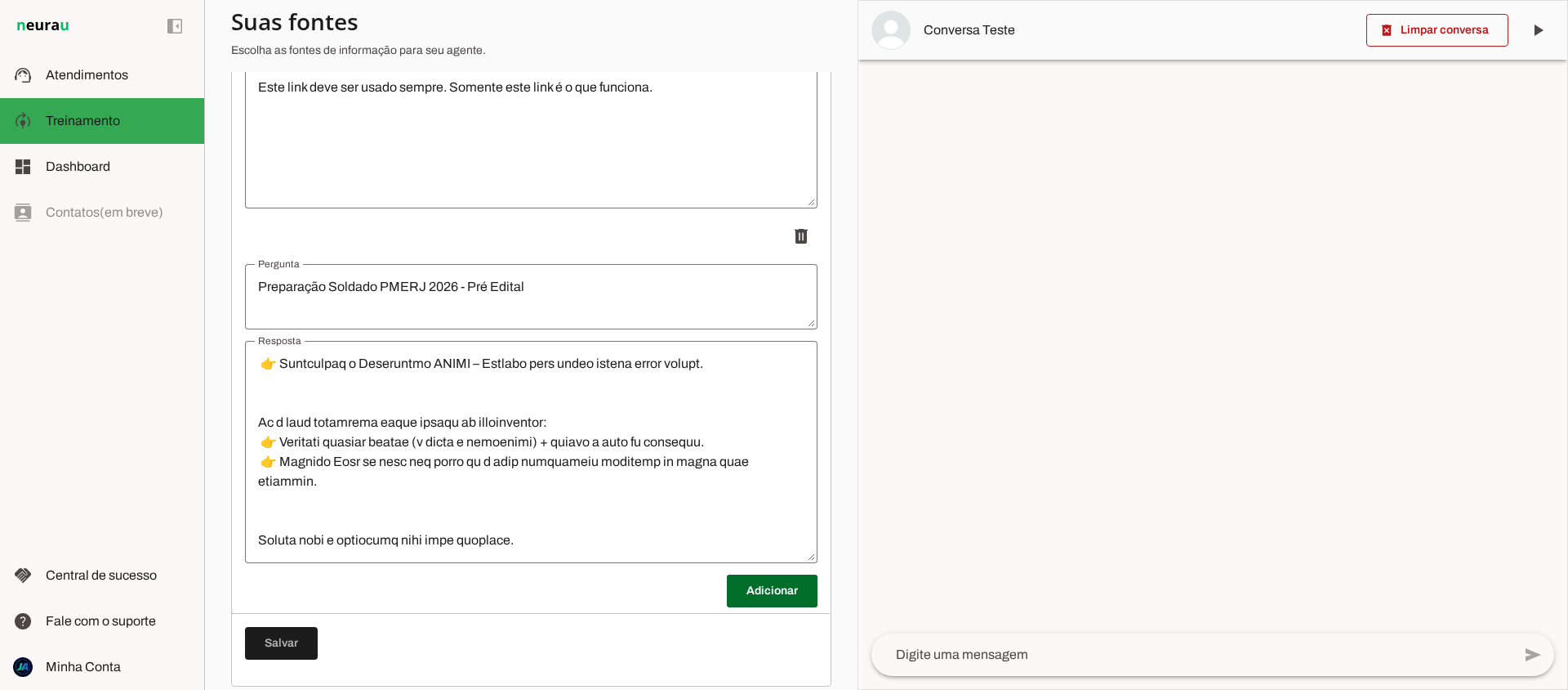
scroll to position [856, 0]
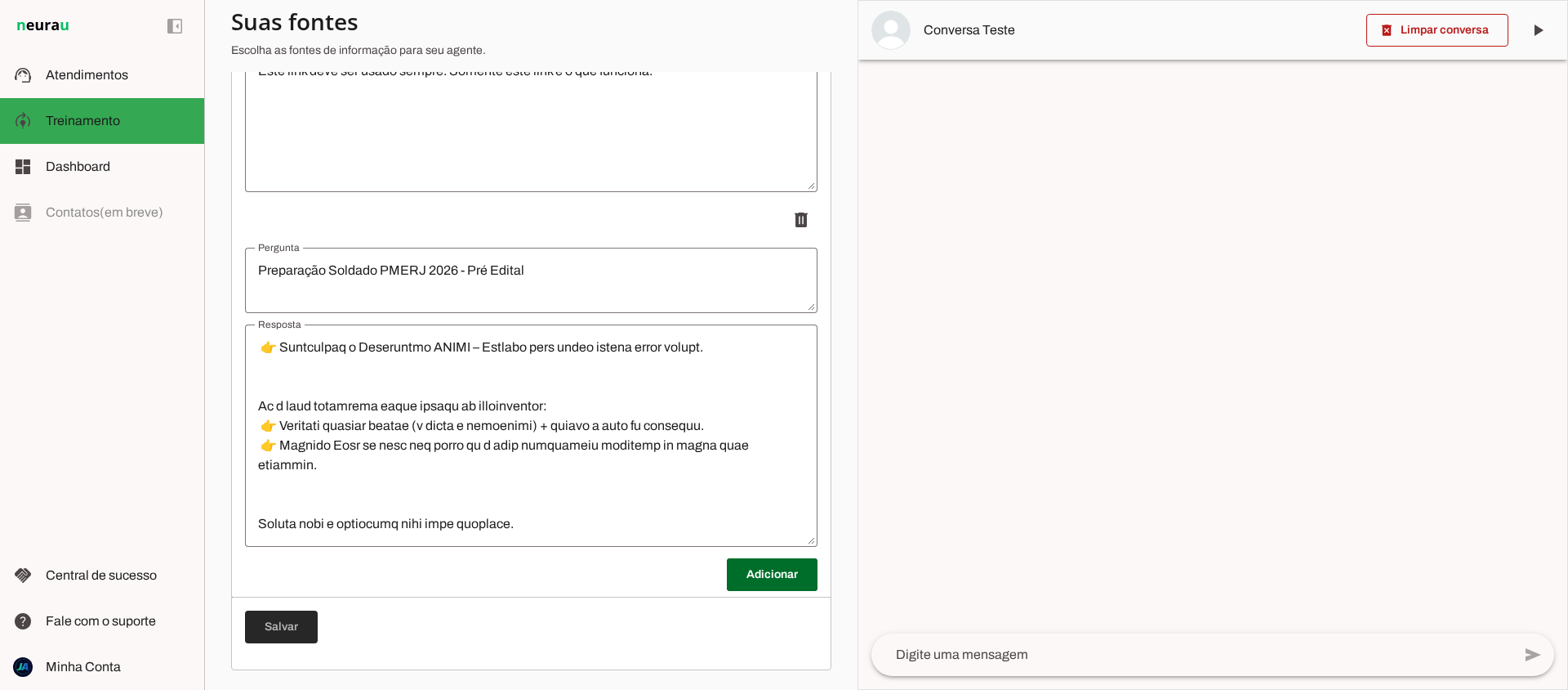
click at [304, 617] on span at bounding box center [281, 626] width 72 height 39
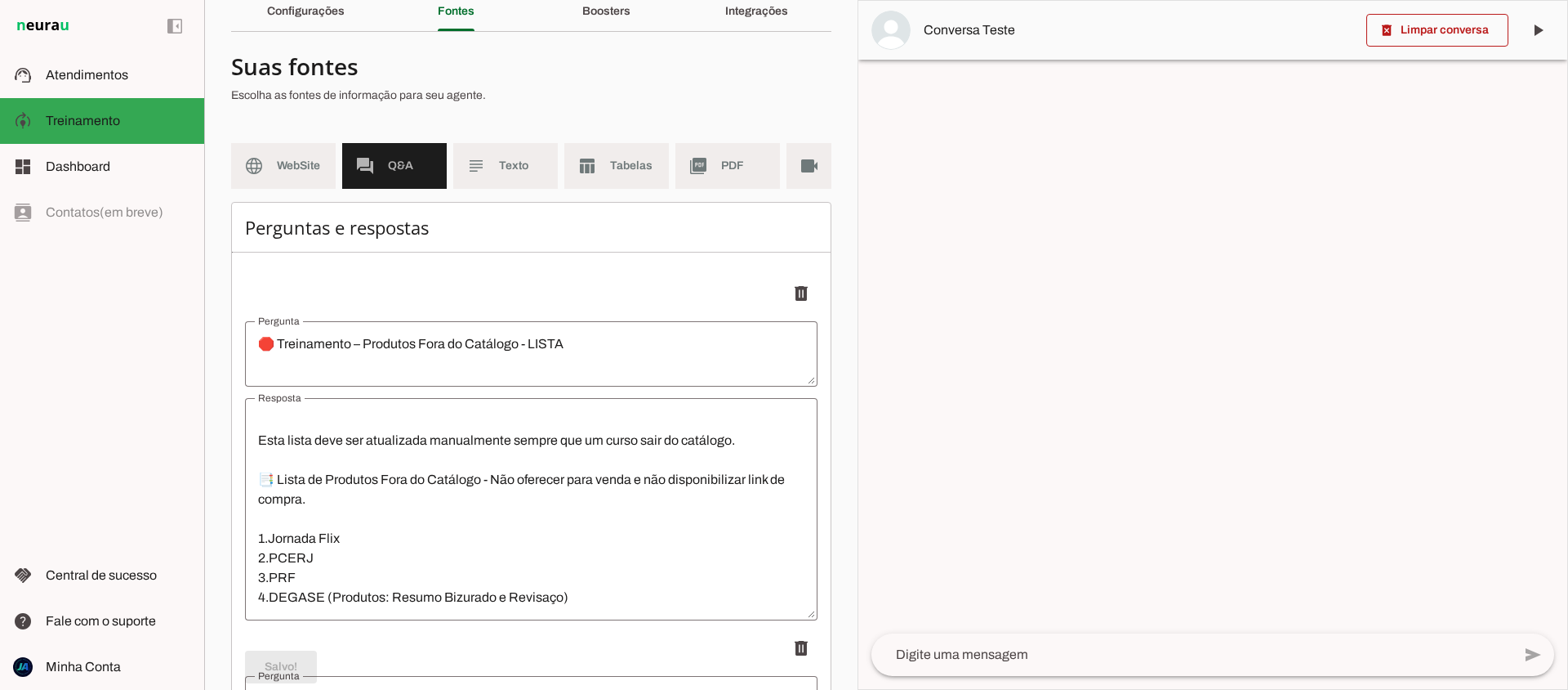
scroll to position [0, 0]
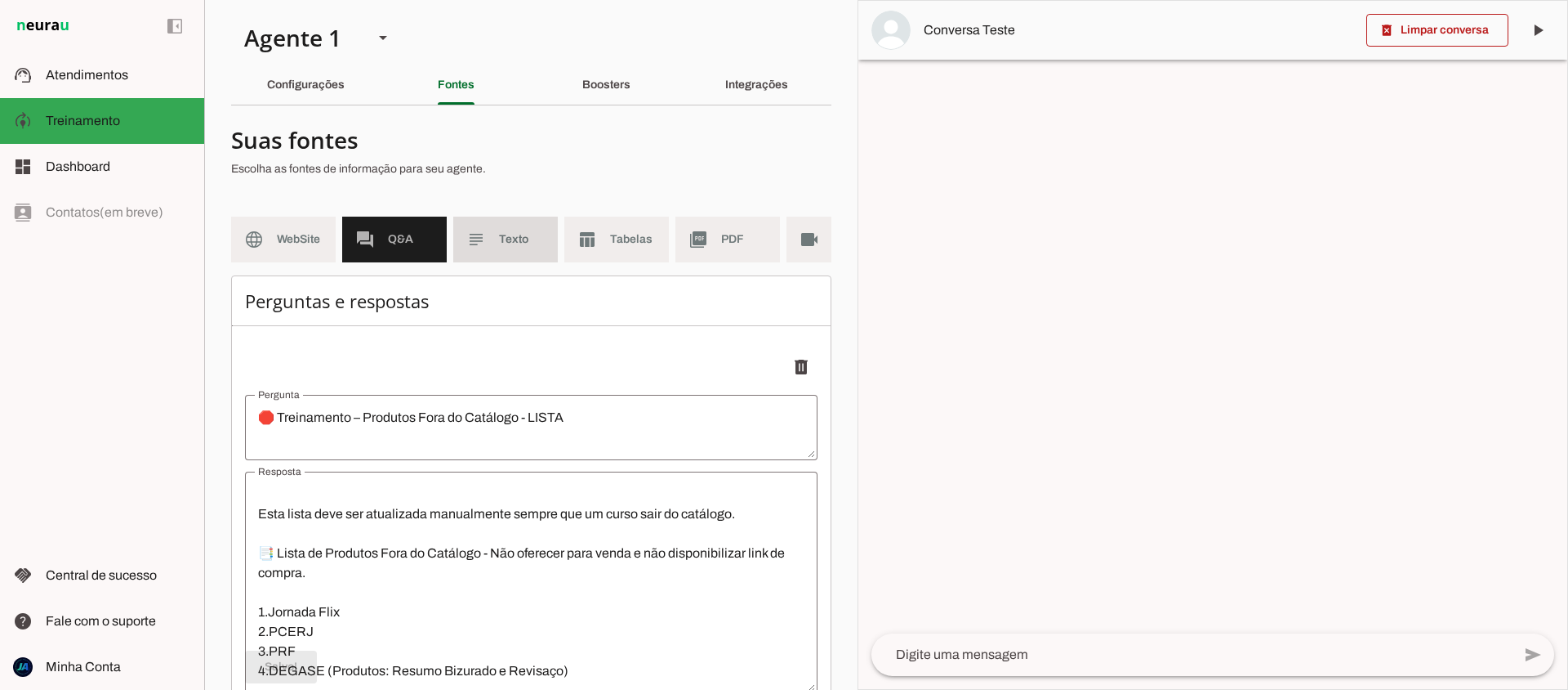
click at [521, 241] on span "Texto" at bounding box center [522, 239] width 46 height 16
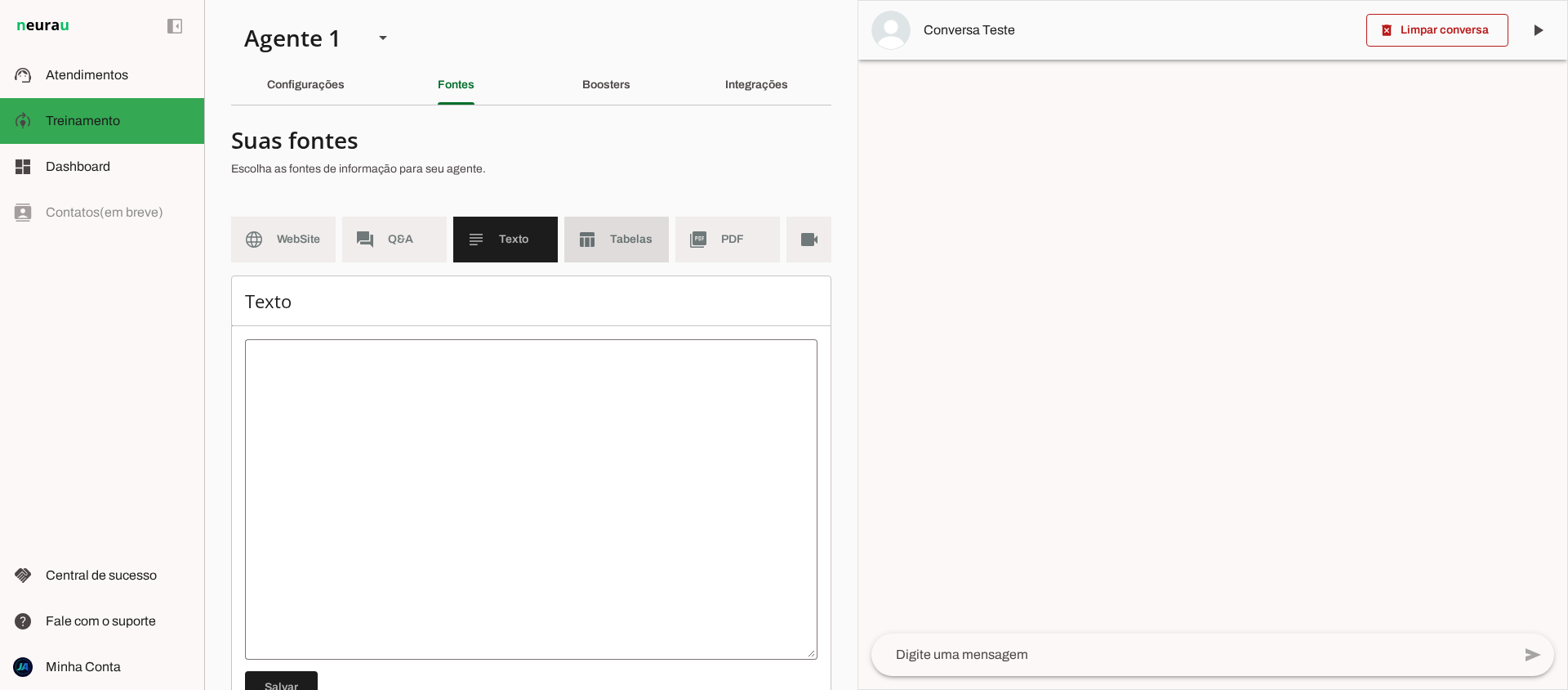
click at [618, 250] on md-item "table_chart Tabelas" at bounding box center [617, 240] width 105 height 46
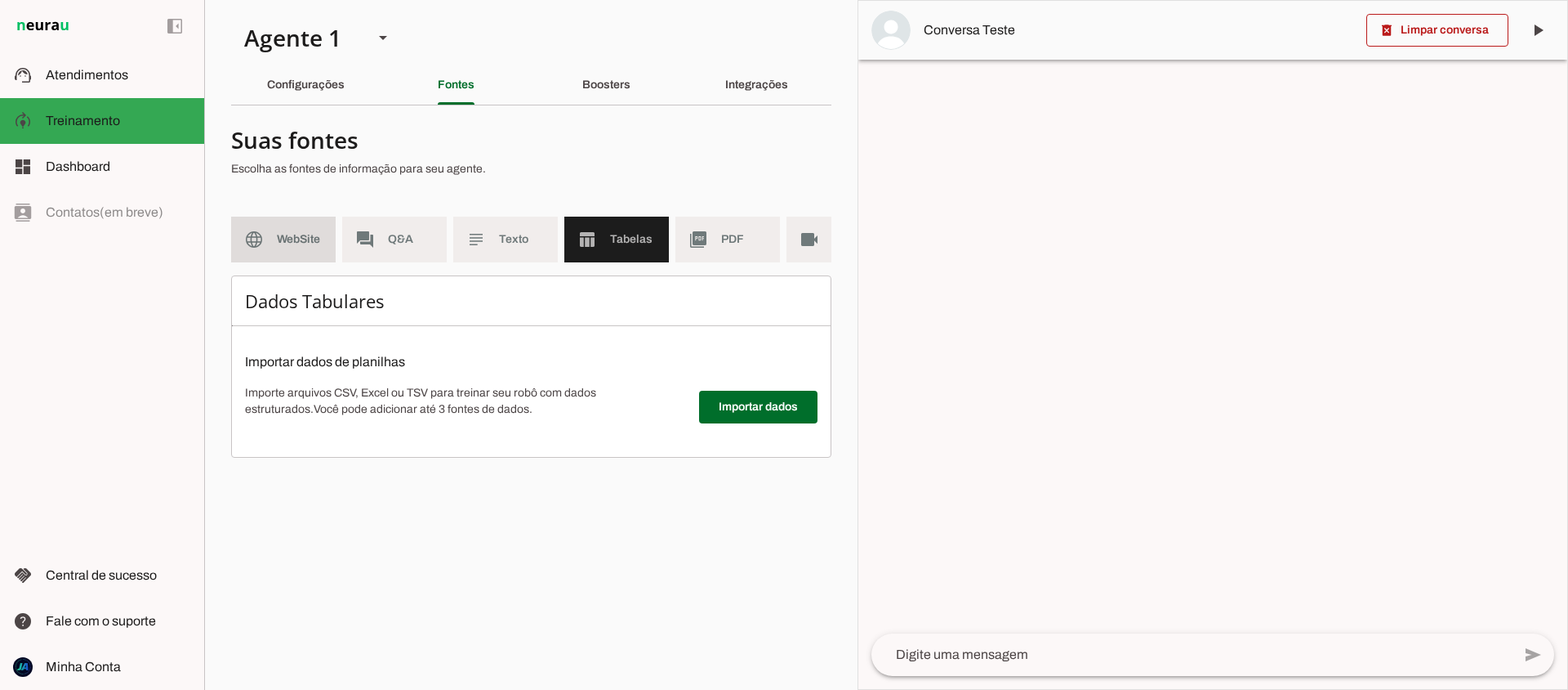
click at [303, 226] on md-item "language WebSite" at bounding box center [283, 240] width 105 height 46
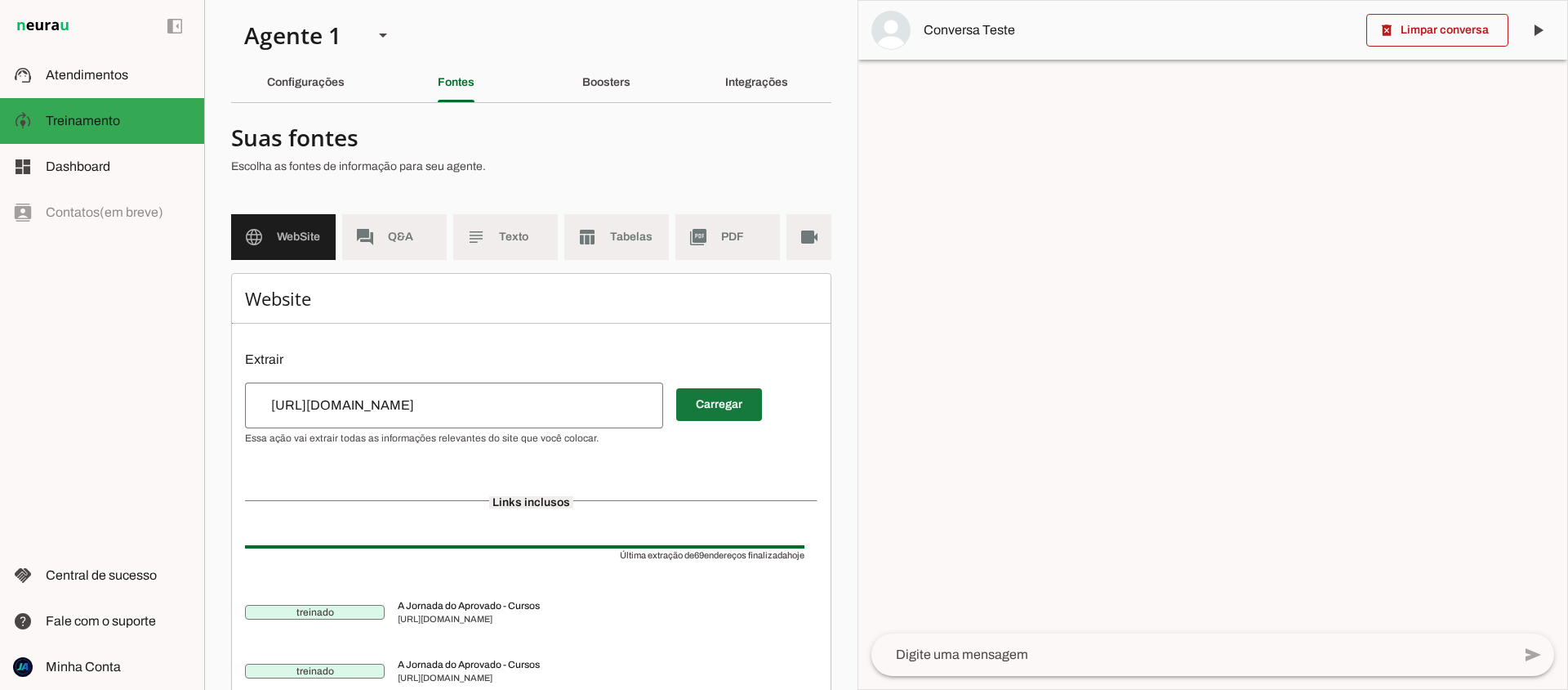
click at [739, 414] on span at bounding box center [719, 404] width 86 height 39
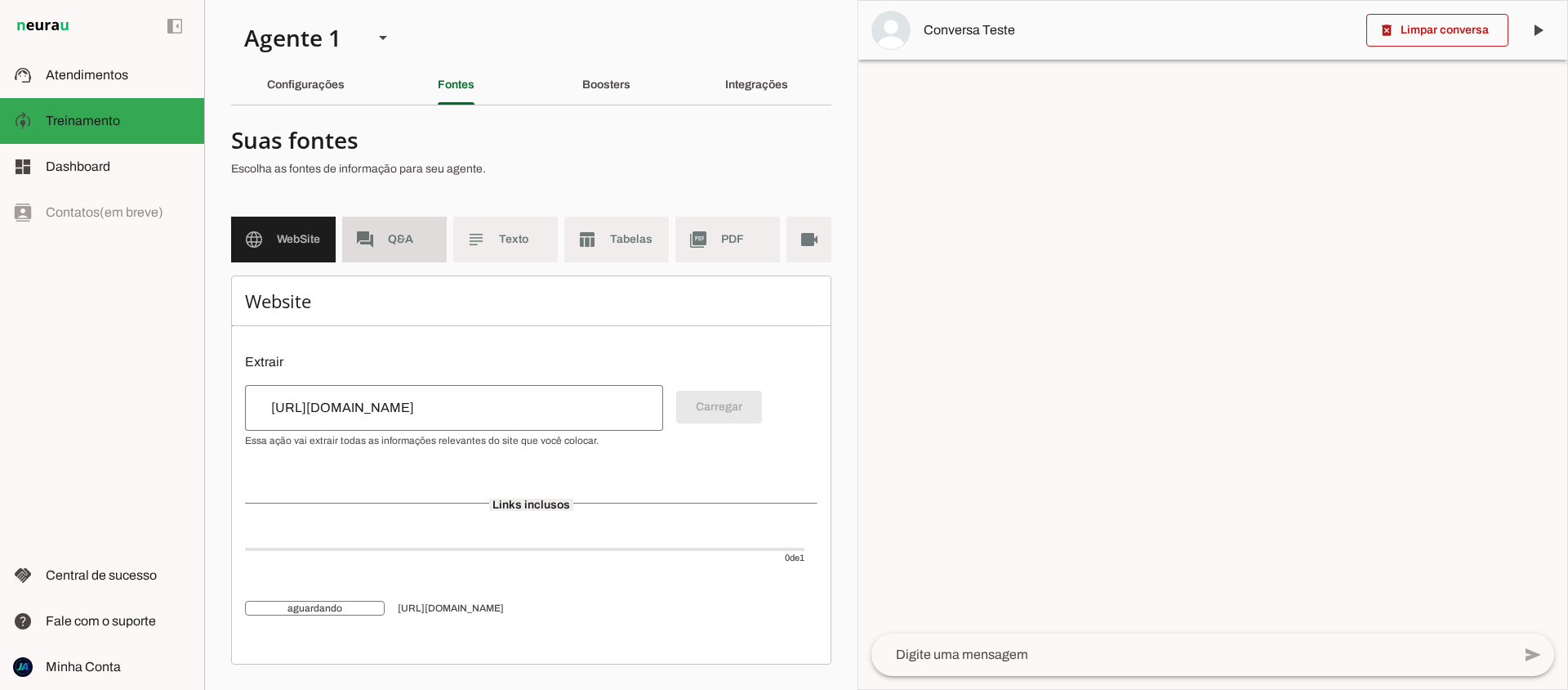
click at [395, 250] on md-item "forum Q&A" at bounding box center [395, 240] width 105 height 46
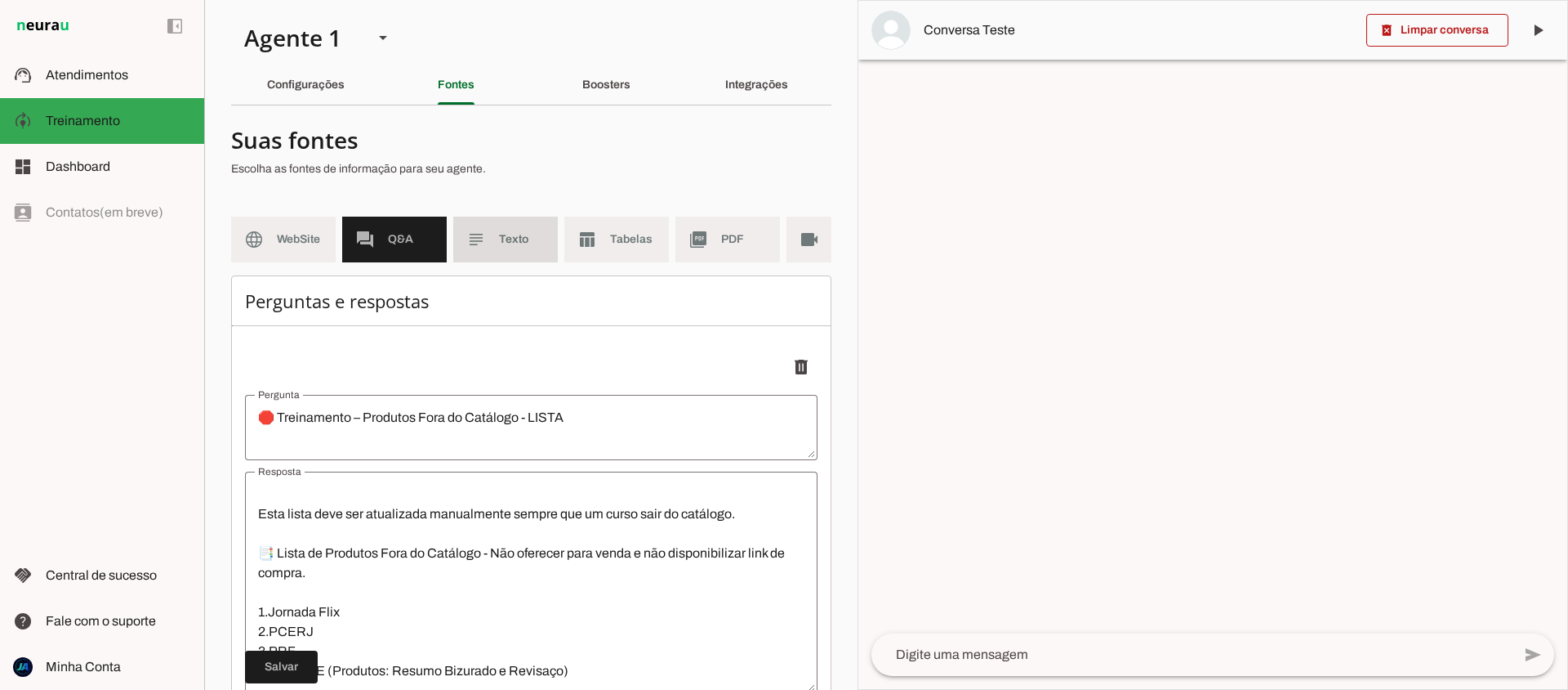
click at [507, 252] on md-item "subject Texto" at bounding box center [505, 240] width 105 height 46
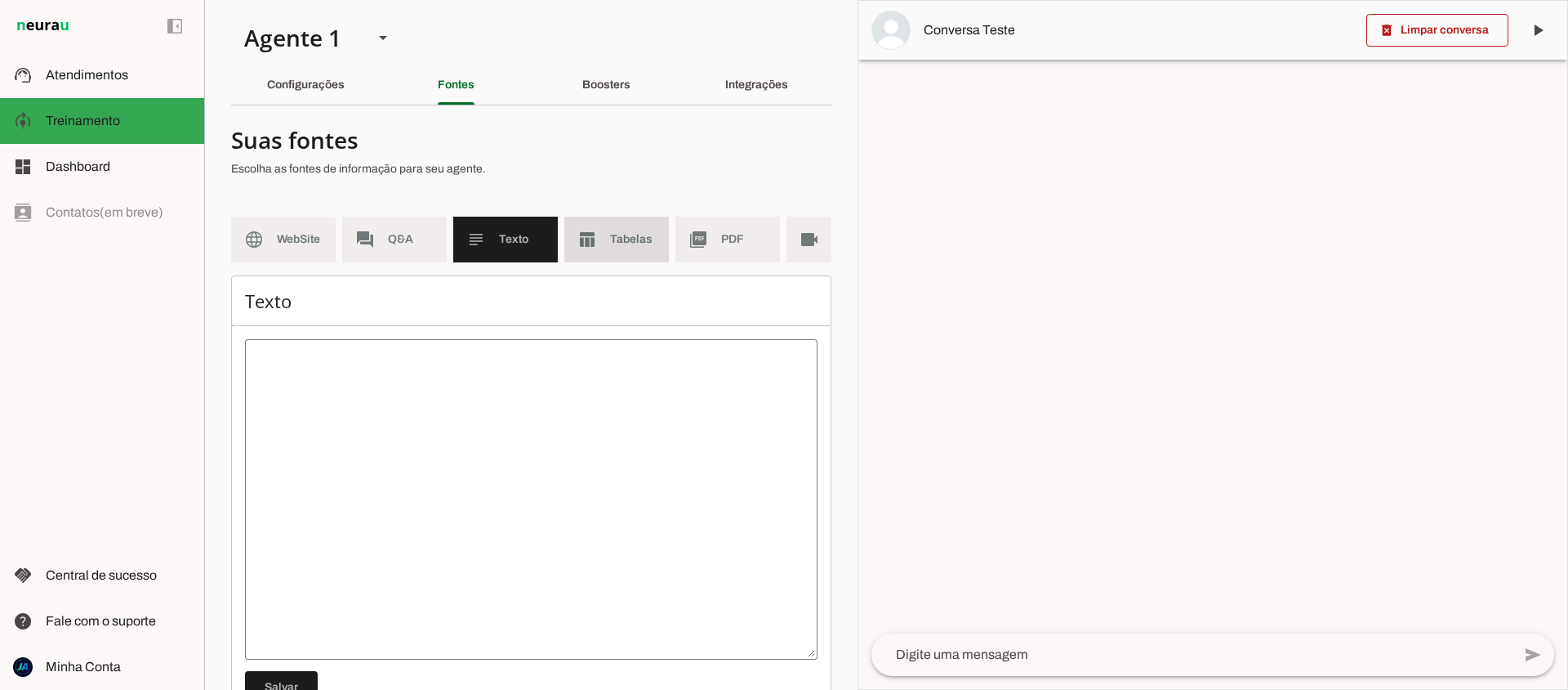
click at [597, 248] on md-item "table_chart Tabelas" at bounding box center [617, 240] width 105 height 46
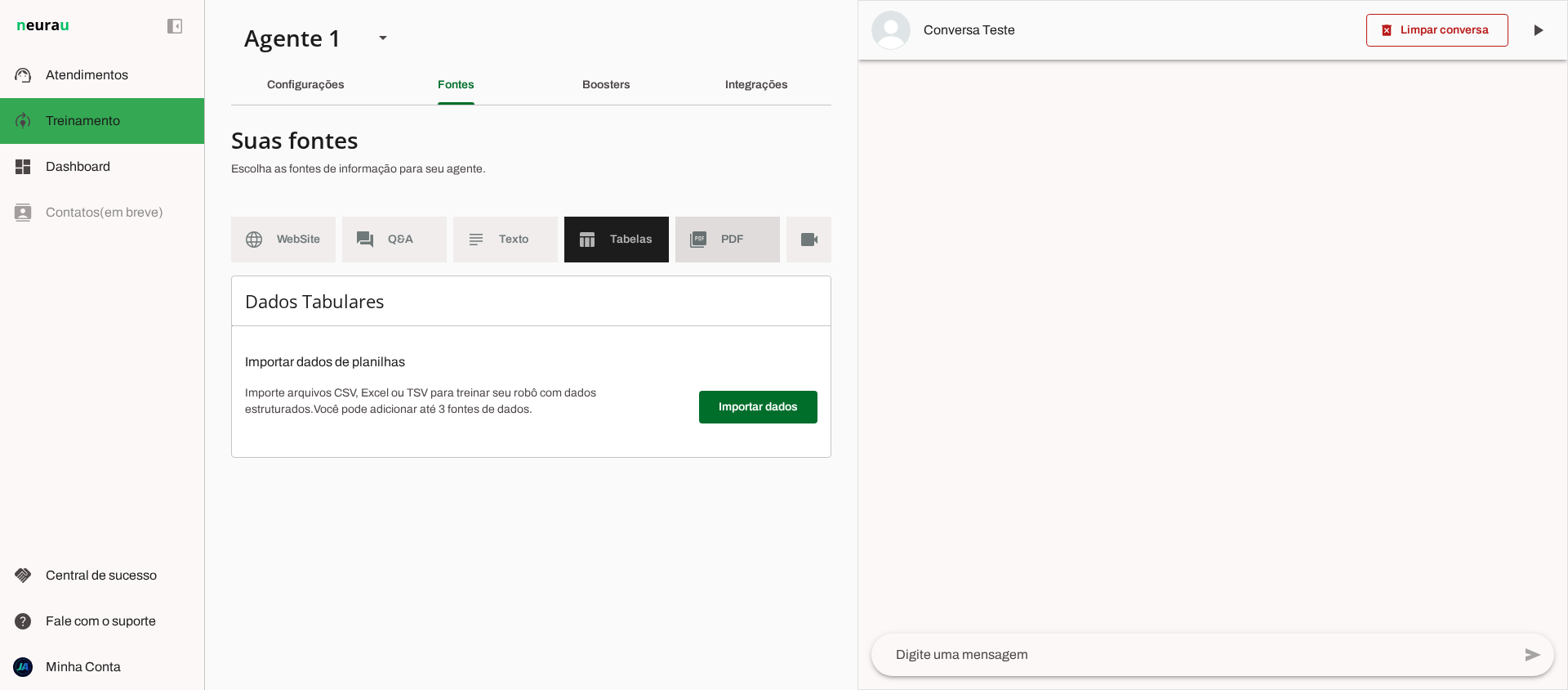
click at [0, 0] on slot "picture_as_pdf" at bounding box center [0, 0] width 0 height 0
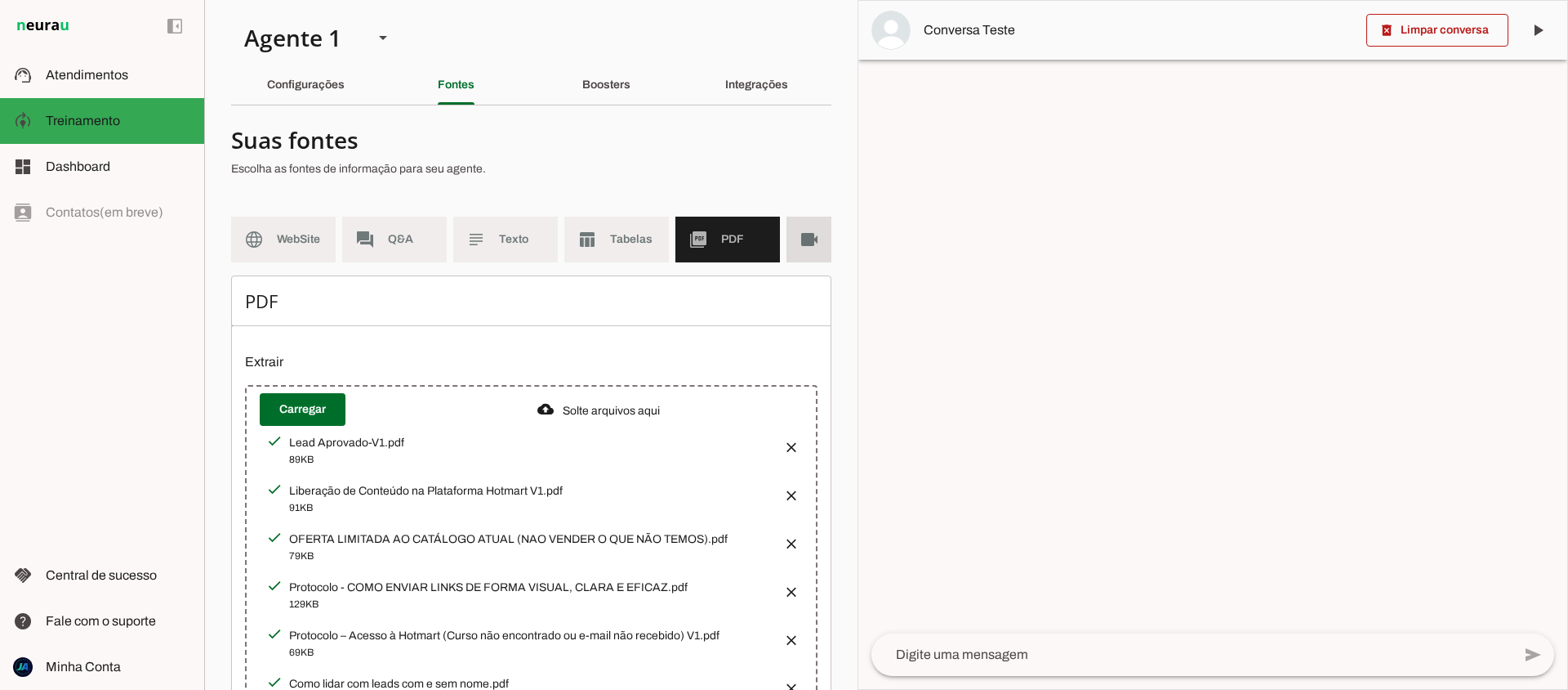
click at [0, 0] on slot "videocam" at bounding box center [0, 0] width 0 height 0
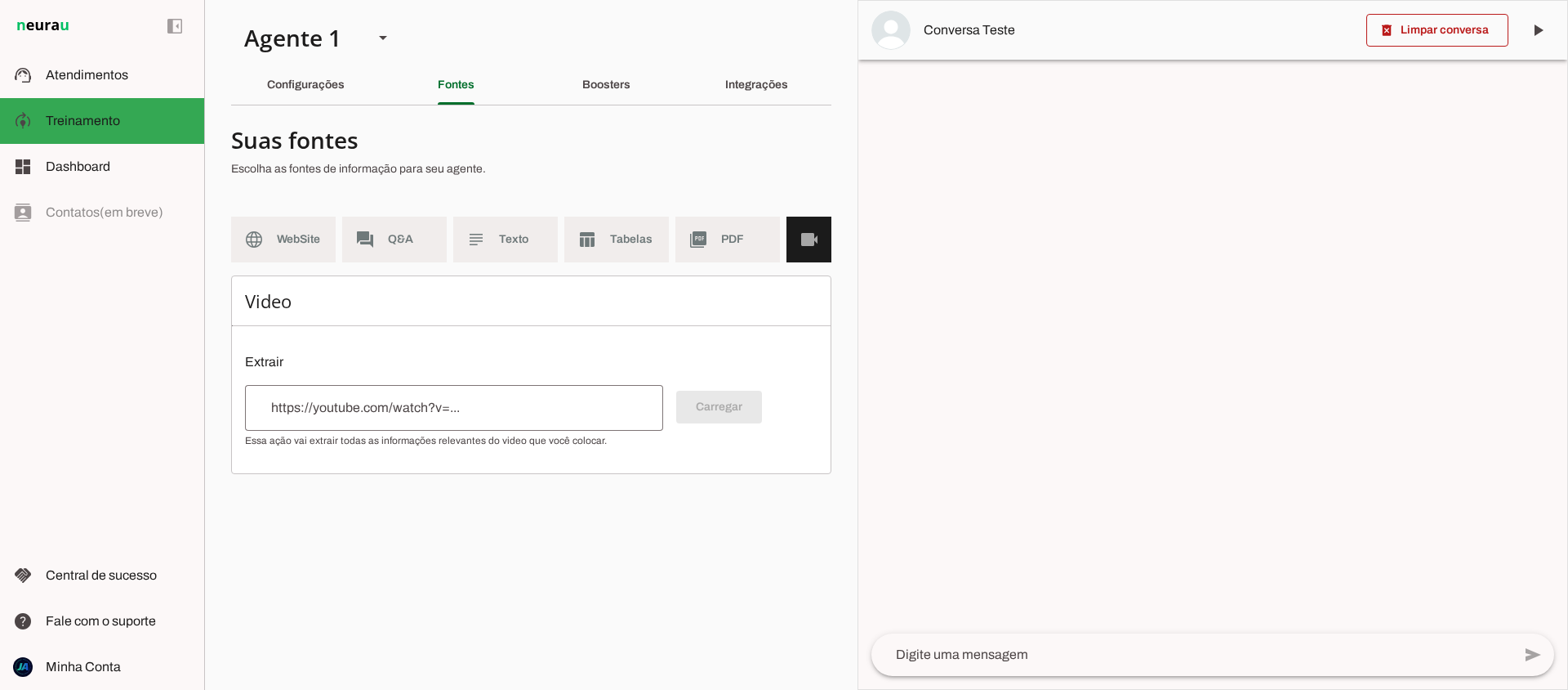
scroll to position [0, 4]
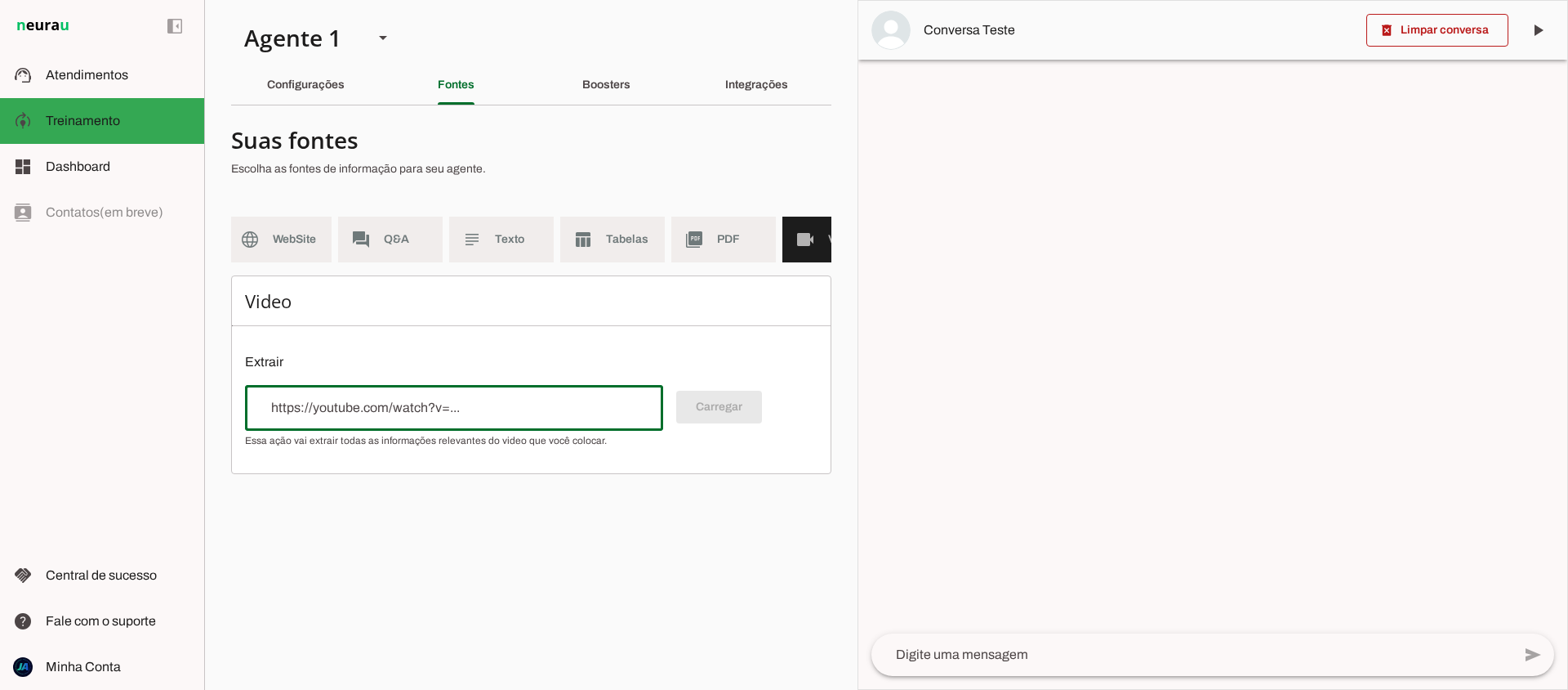
click at [483, 406] on input "url" at bounding box center [454, 408] width 392 height 20
